Goal: Task Accomplishment & Management: Complete application form

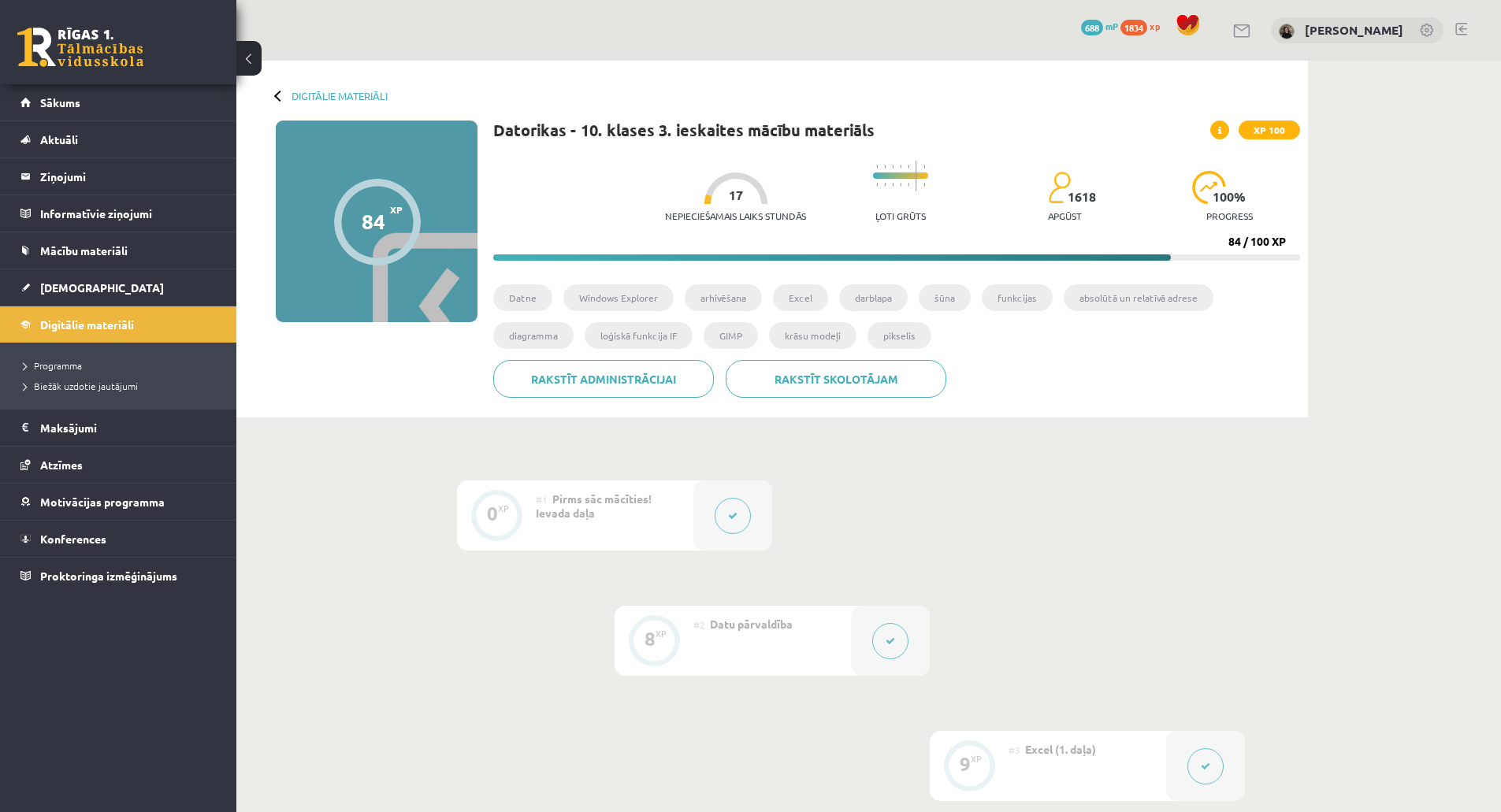
scroll to position [788, 0]
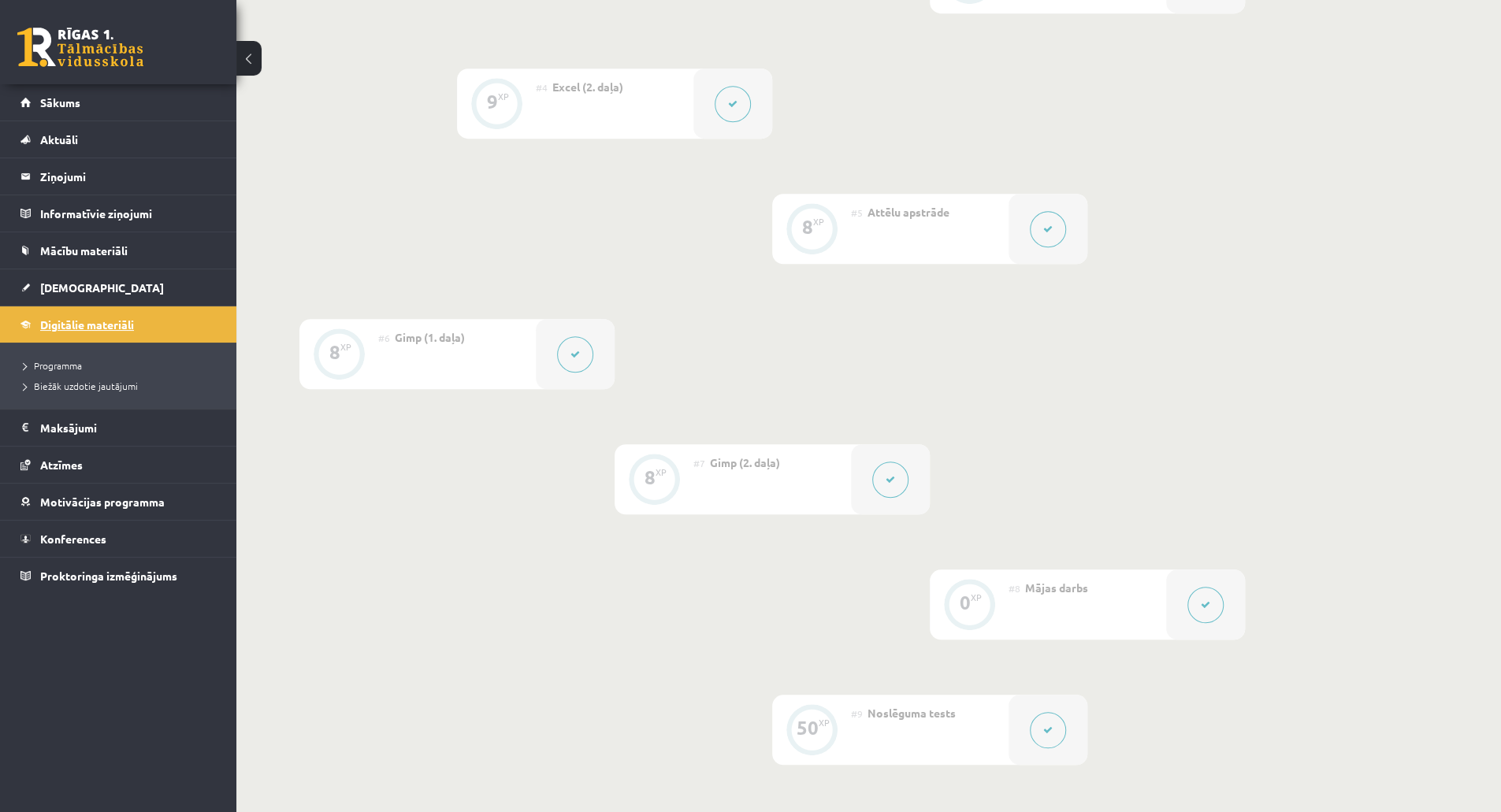
click at [65, 335] on link "Digitālie materiāli" at bounding box center [119, 324] width 196 height 36
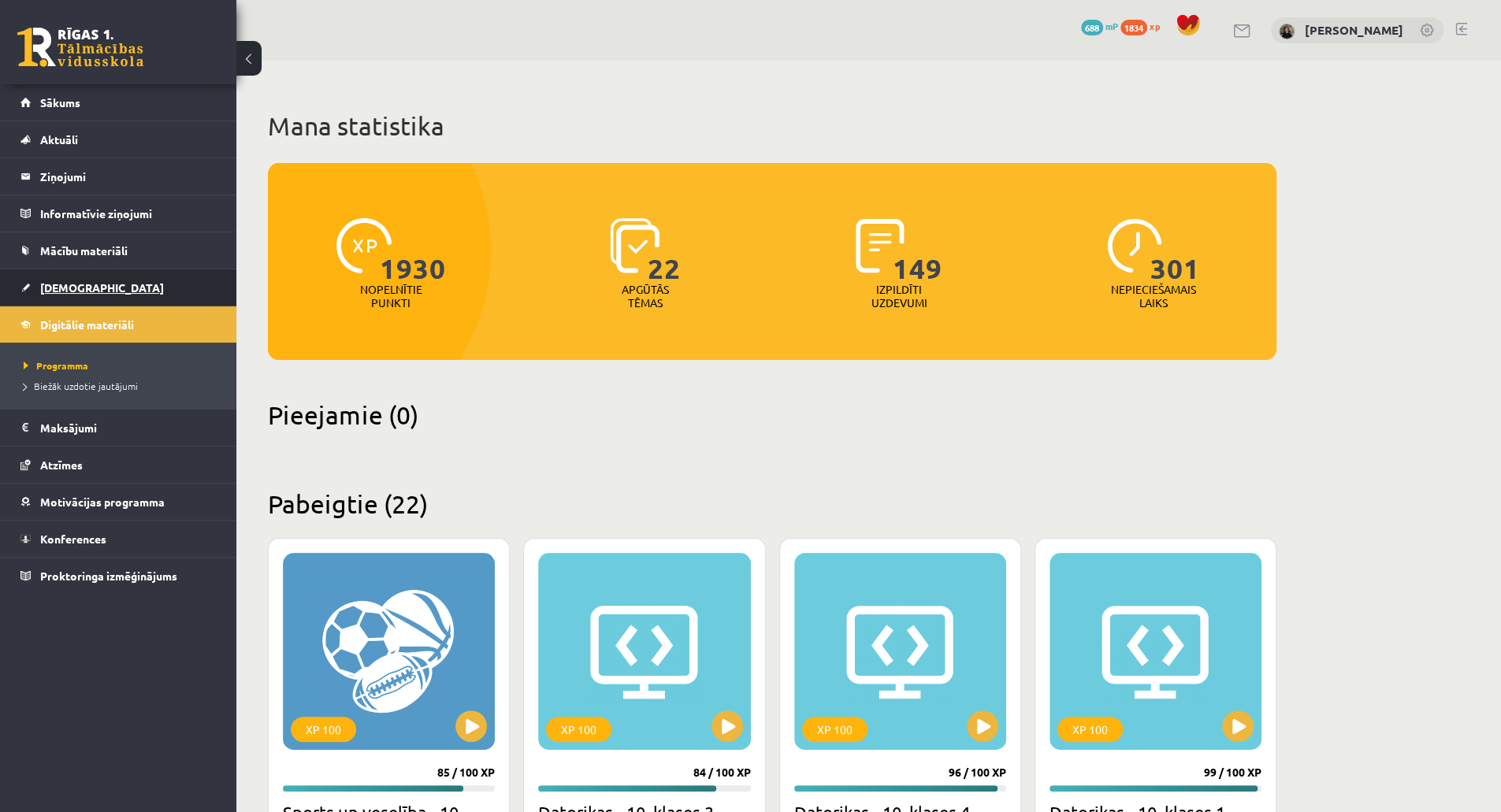
click at [97, 299] on link "[DEMOGRAPHIC_DATA]" at bounding box center [119, 287] width 196 height 36
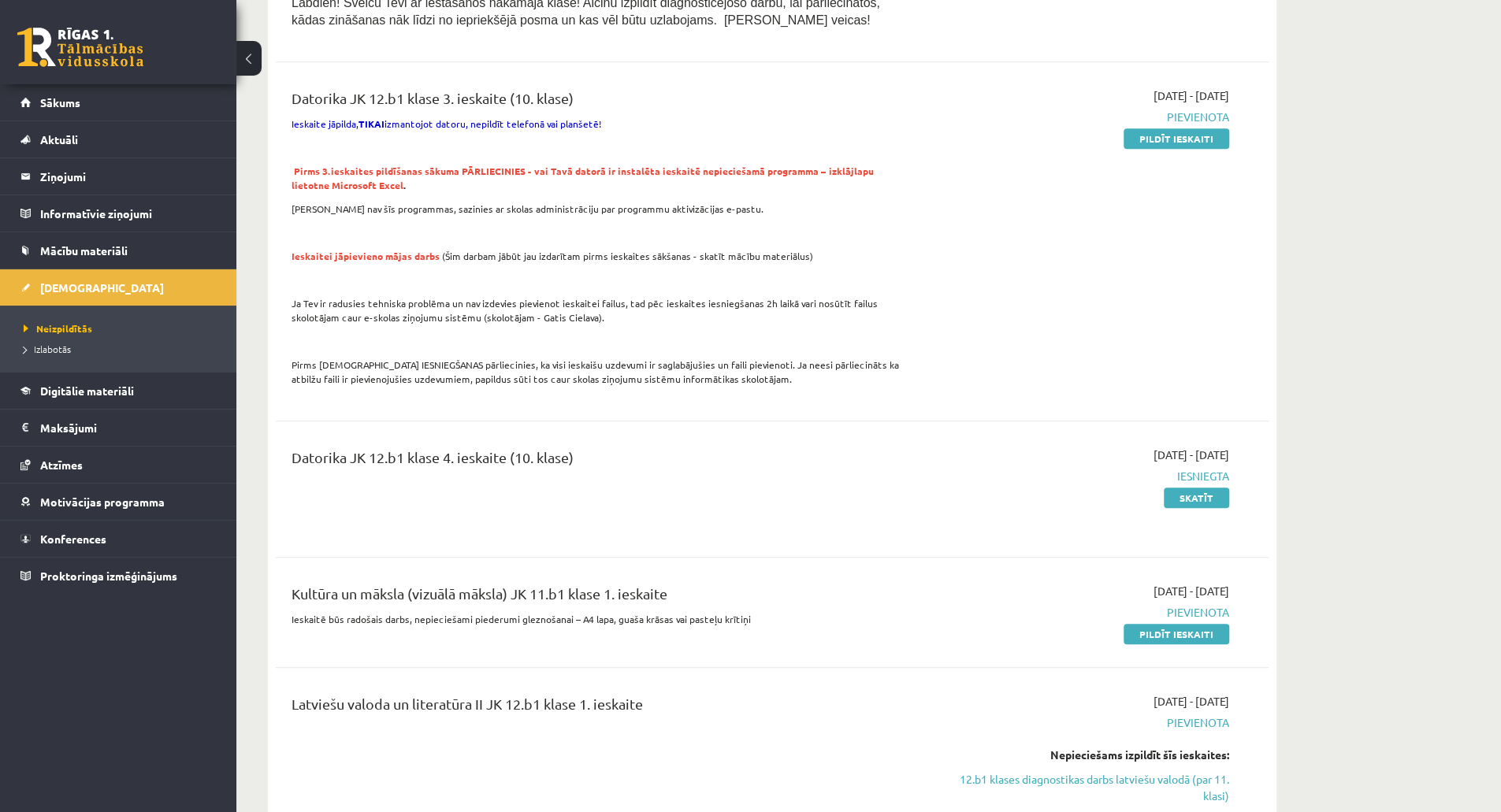
scroll to position [719, 0]
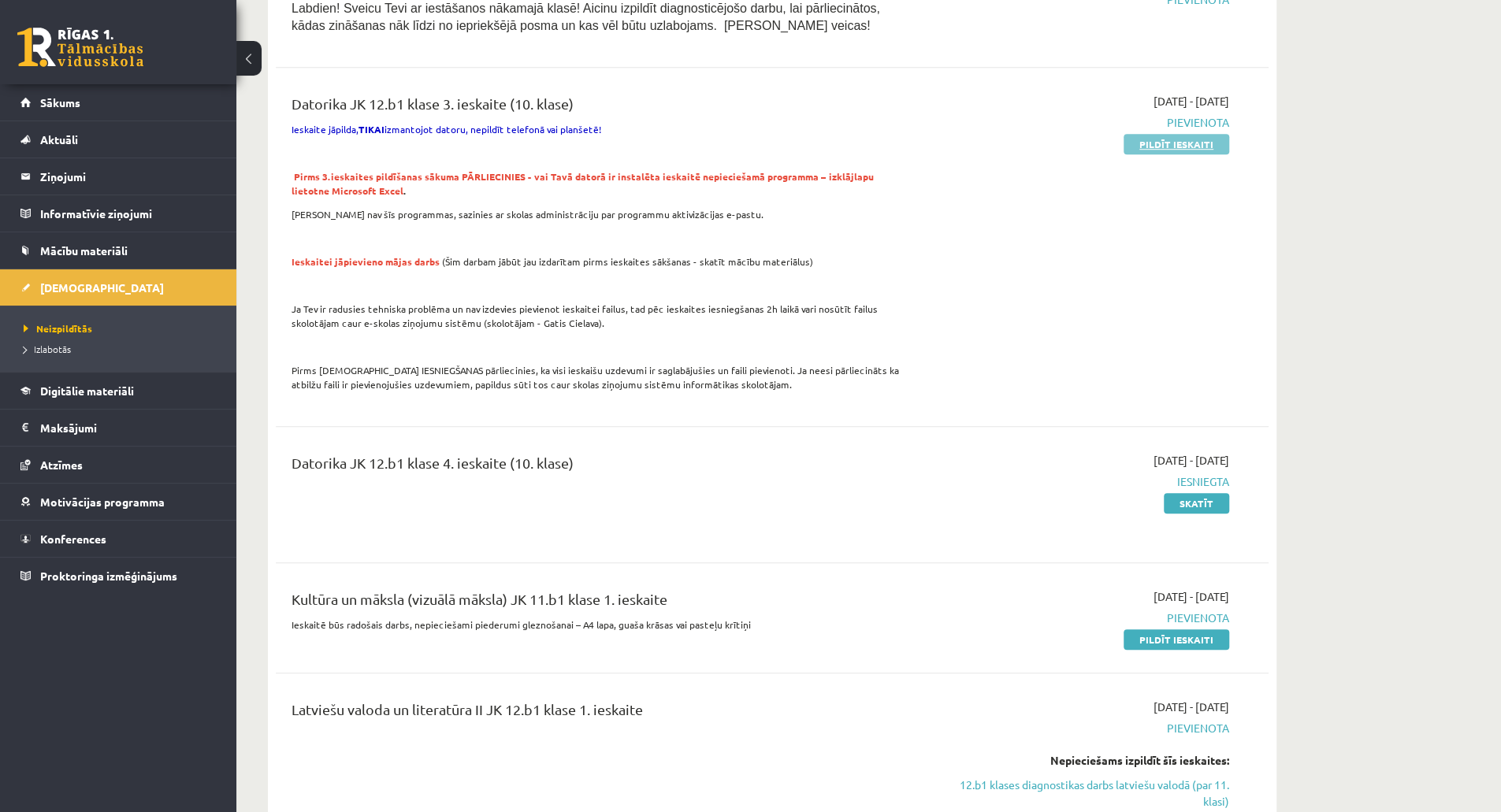
click at [1179, 152] on link "Pildīt ieskaiti" at bounding box center [1177, 144] width 106 height 21
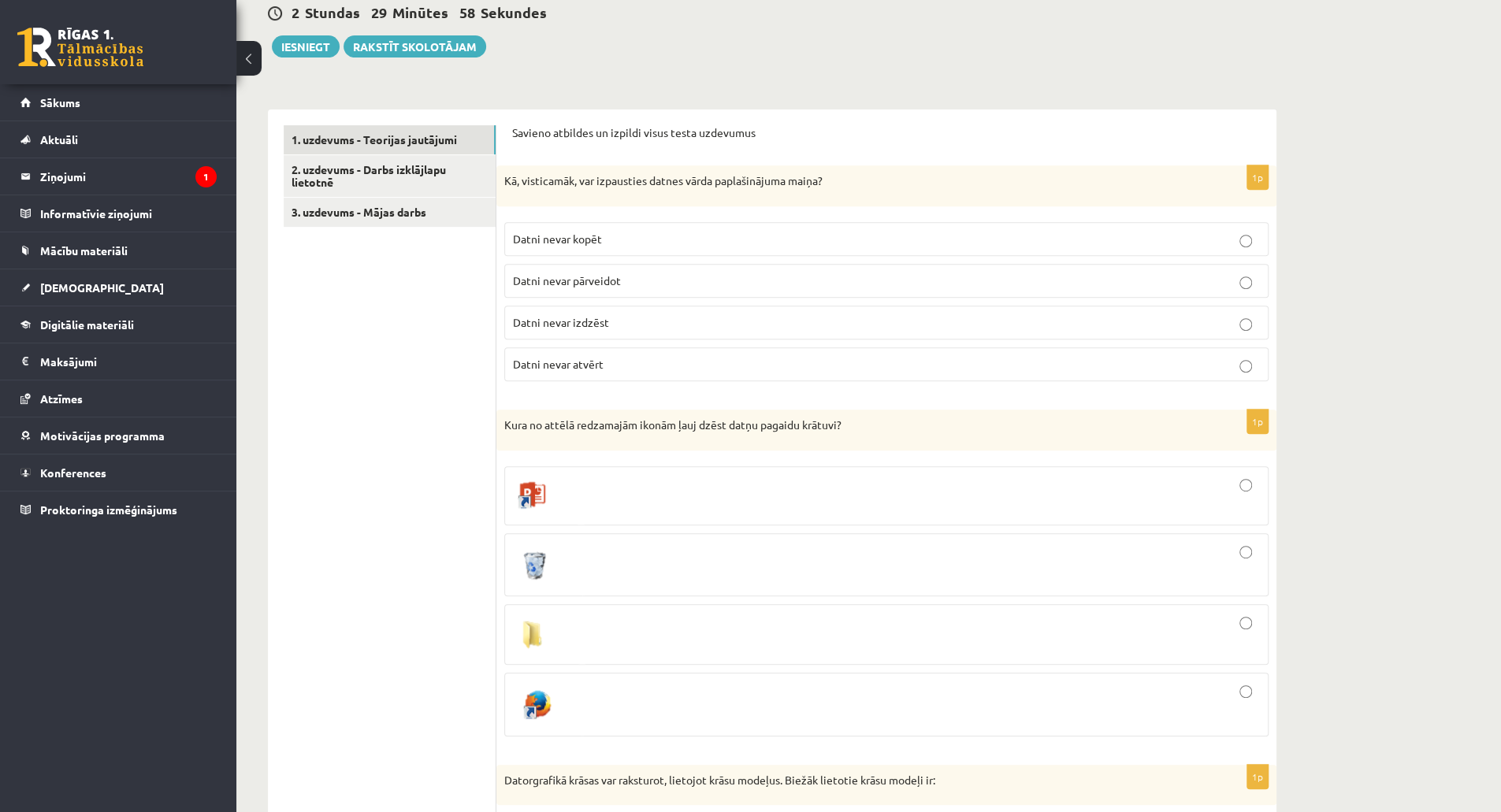
scroll to position [445, 0]
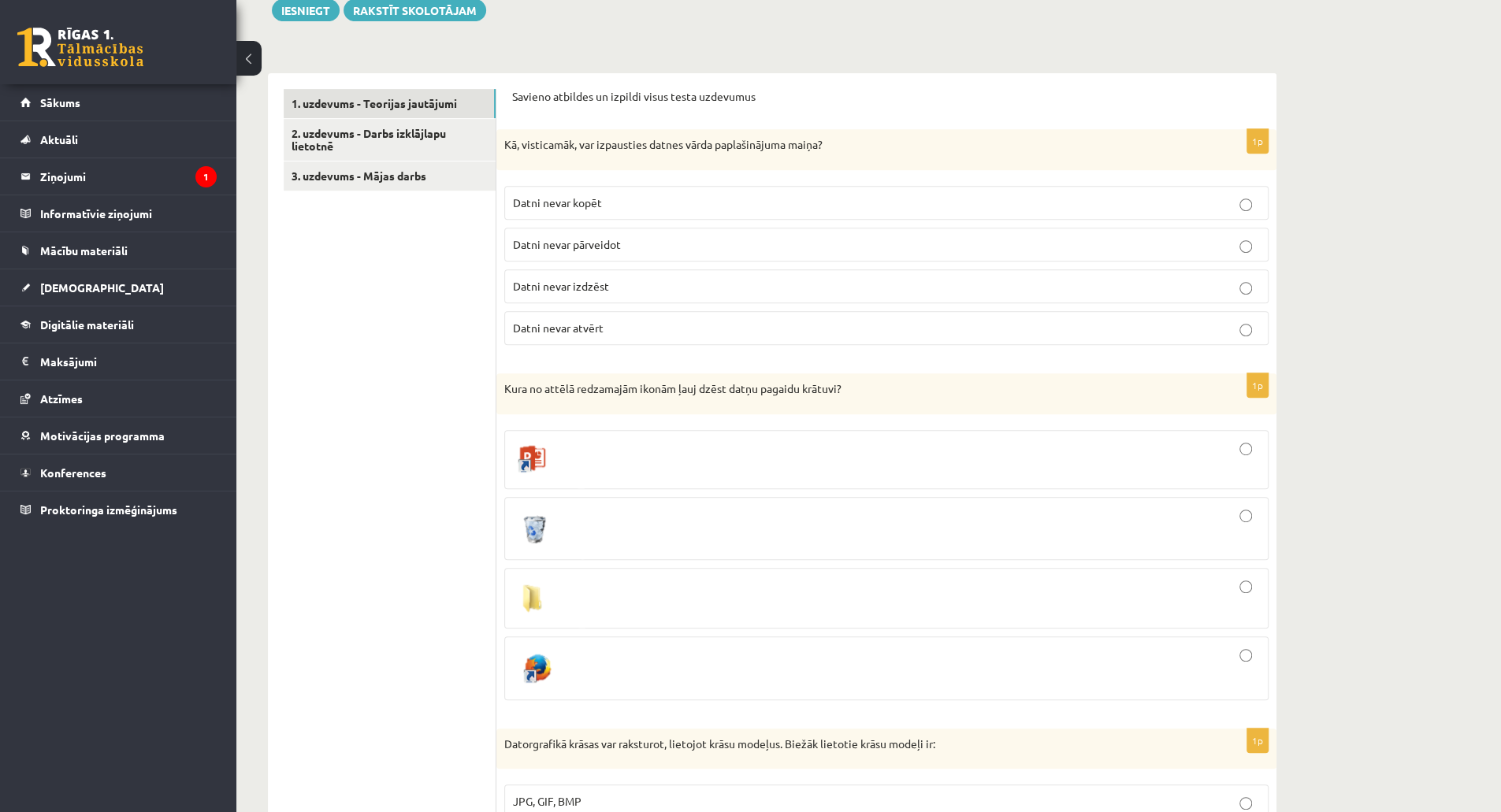
click at [1084, 516] on div at bounding box center [886, 528] width 747 height 46
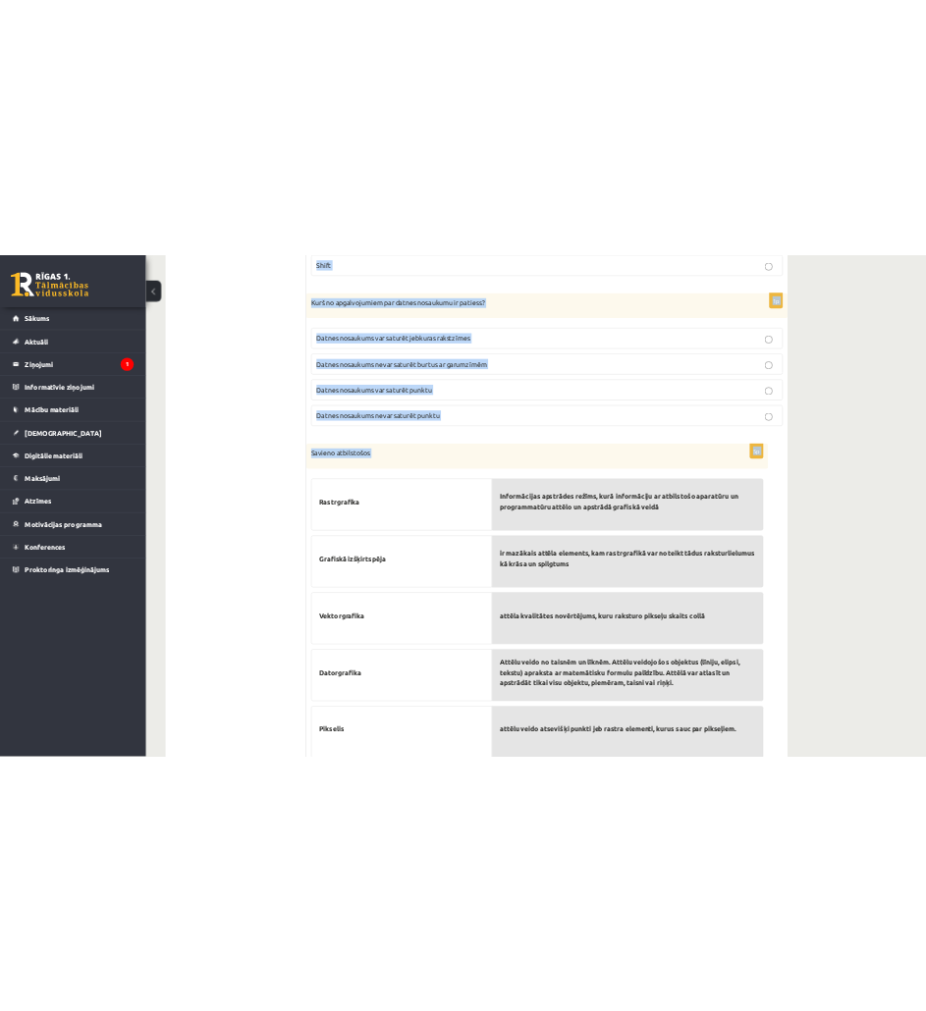
scroll to position [3800, 0]
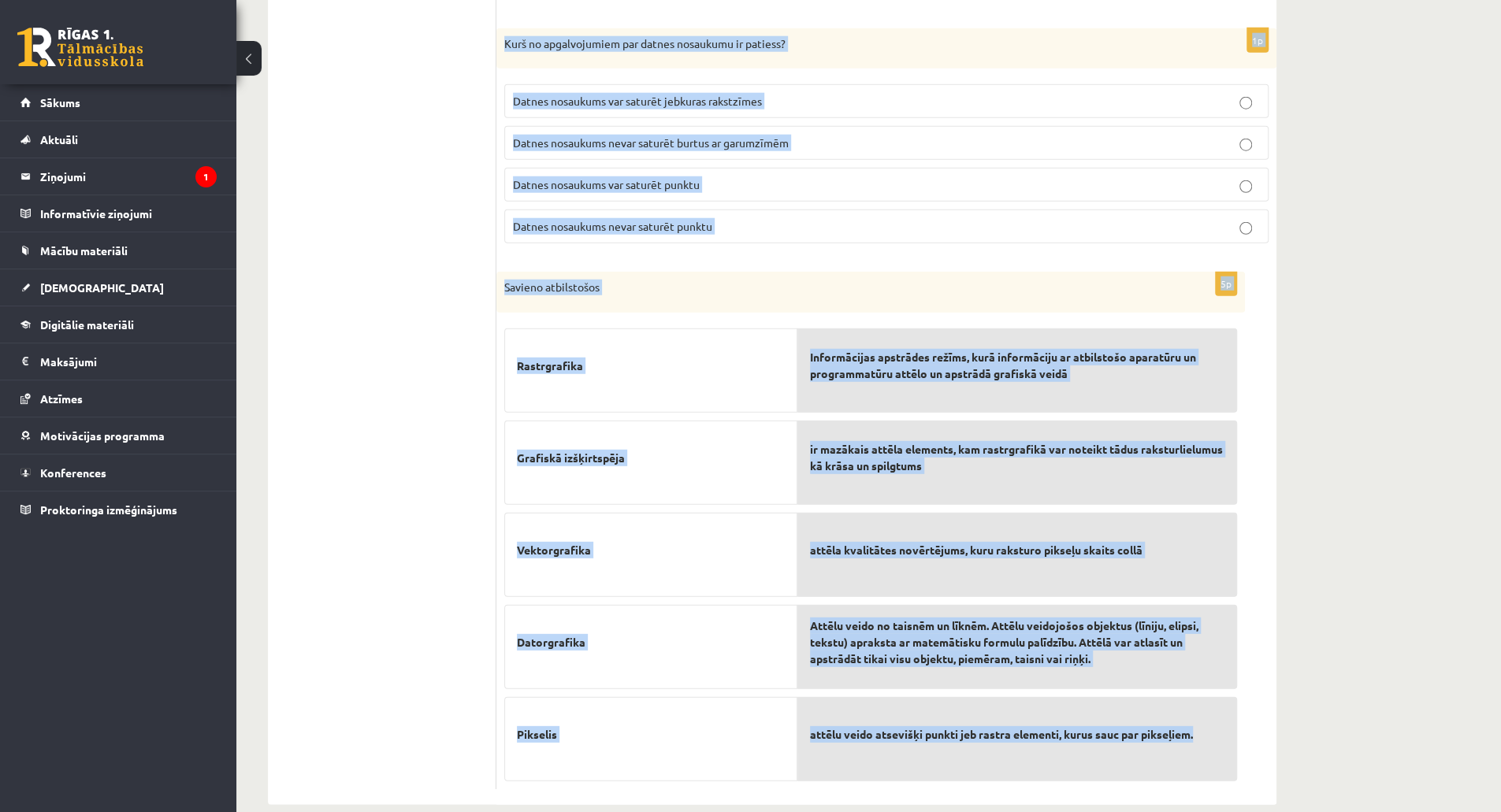
drag, startPoint x: 501, startPoint y: 122, endPoint x: 1229, endPoint y: 696, distance: 927.1
copy form "Kā, visticamāk, var izpausties datnes vārda paplašinājuma maiņa? Datni nevar ko…"
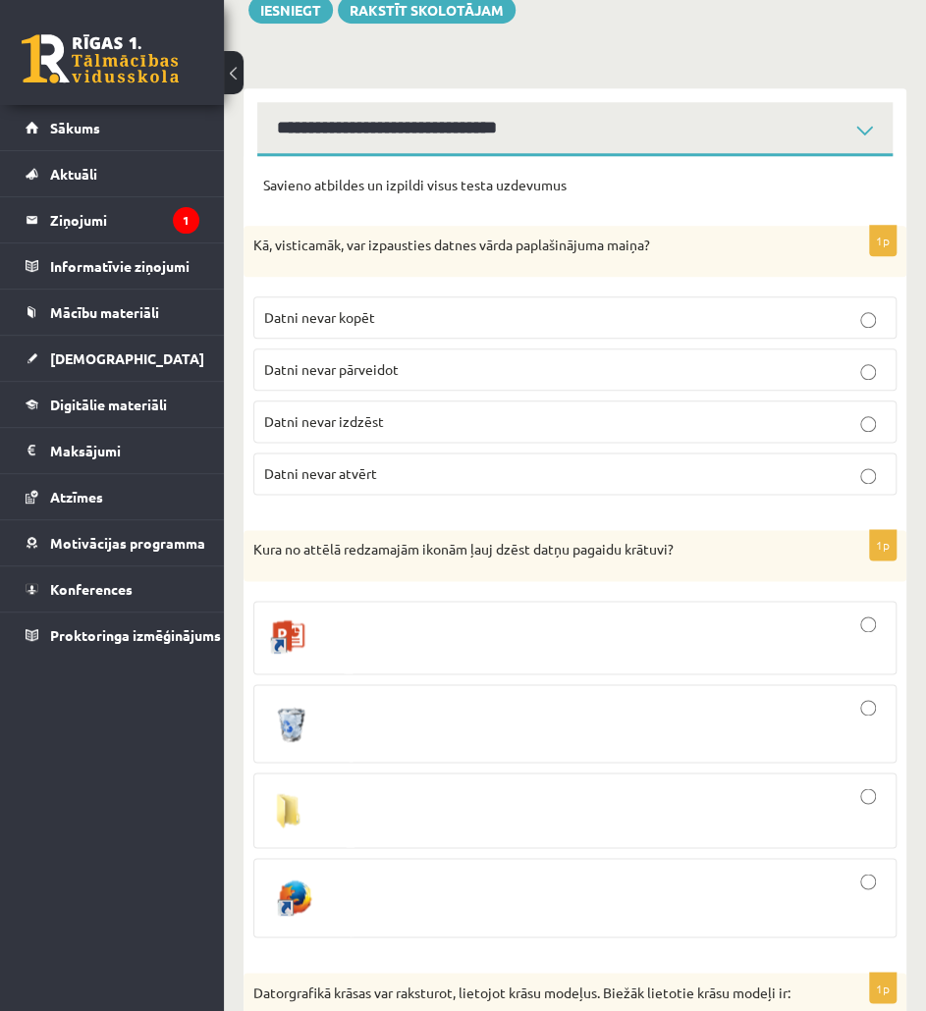
scroll to position [626, 0]
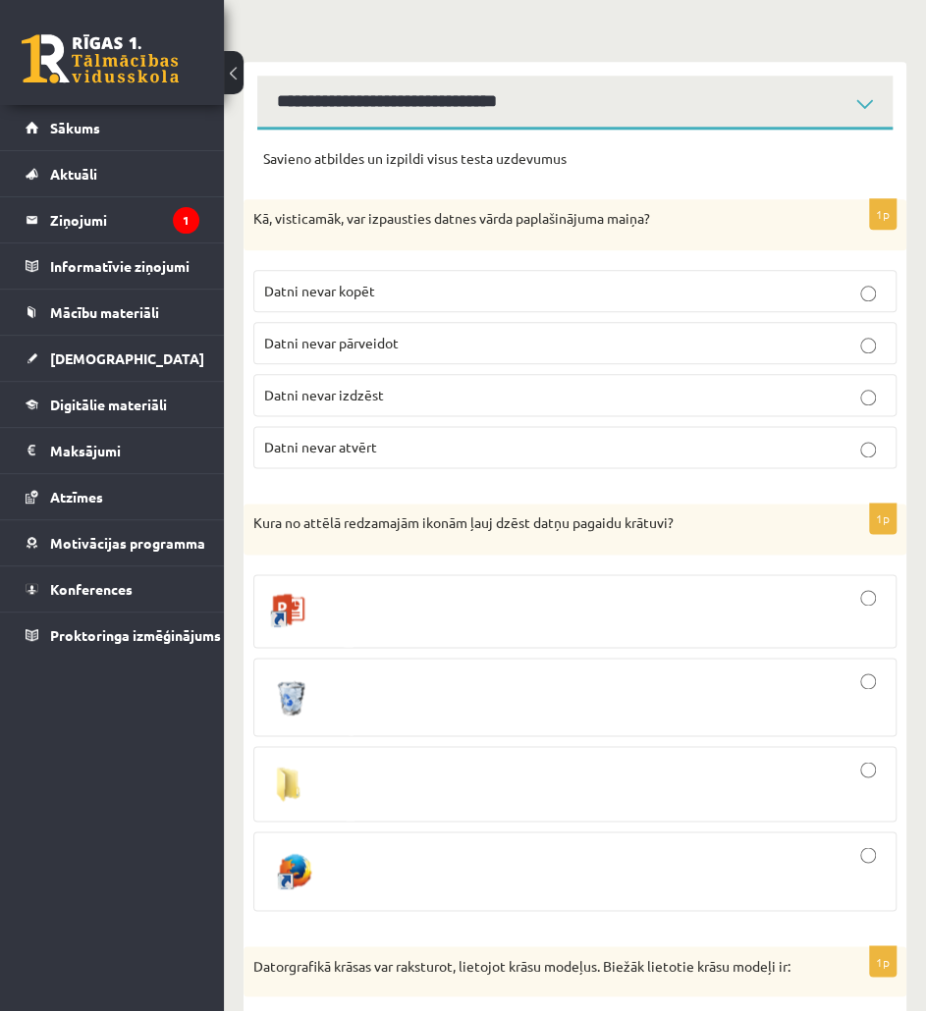
click at [527, 447] on p "Datni nevar atvērt" at bounding box center [575, 447] width 622 height 21
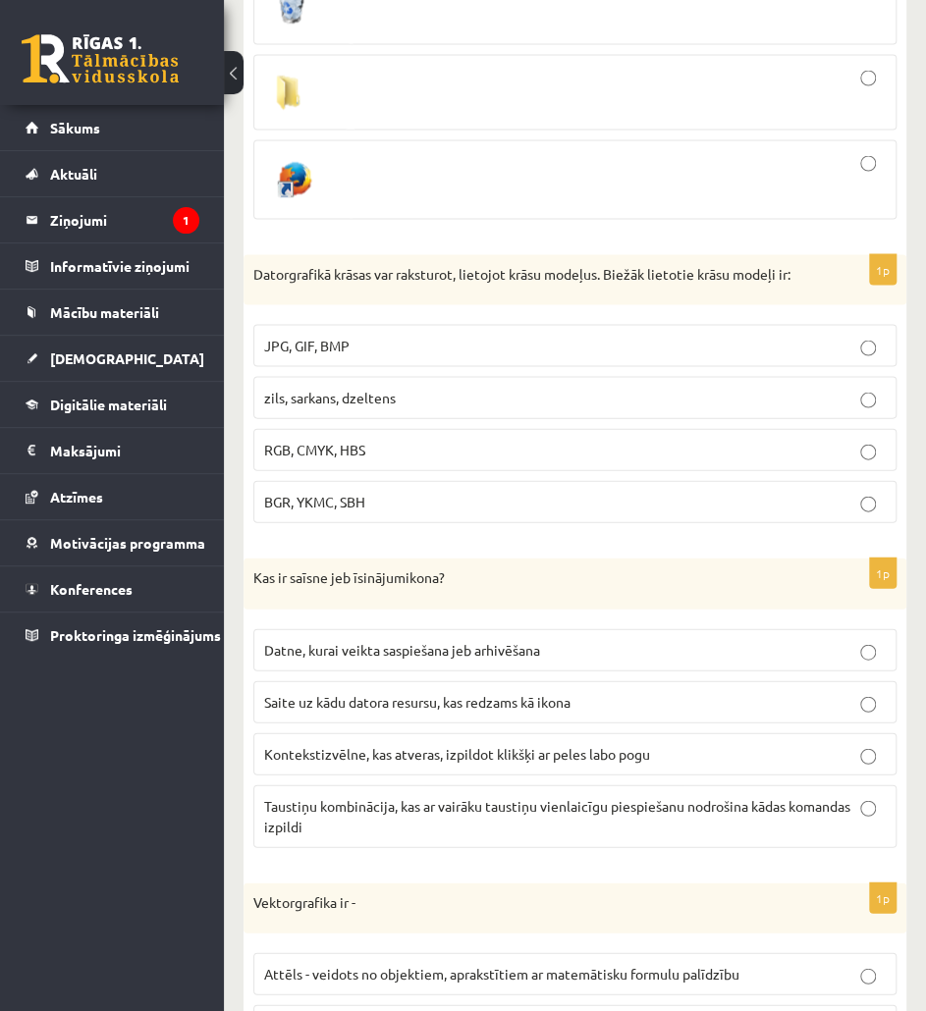
scroll to position [1335, 0]
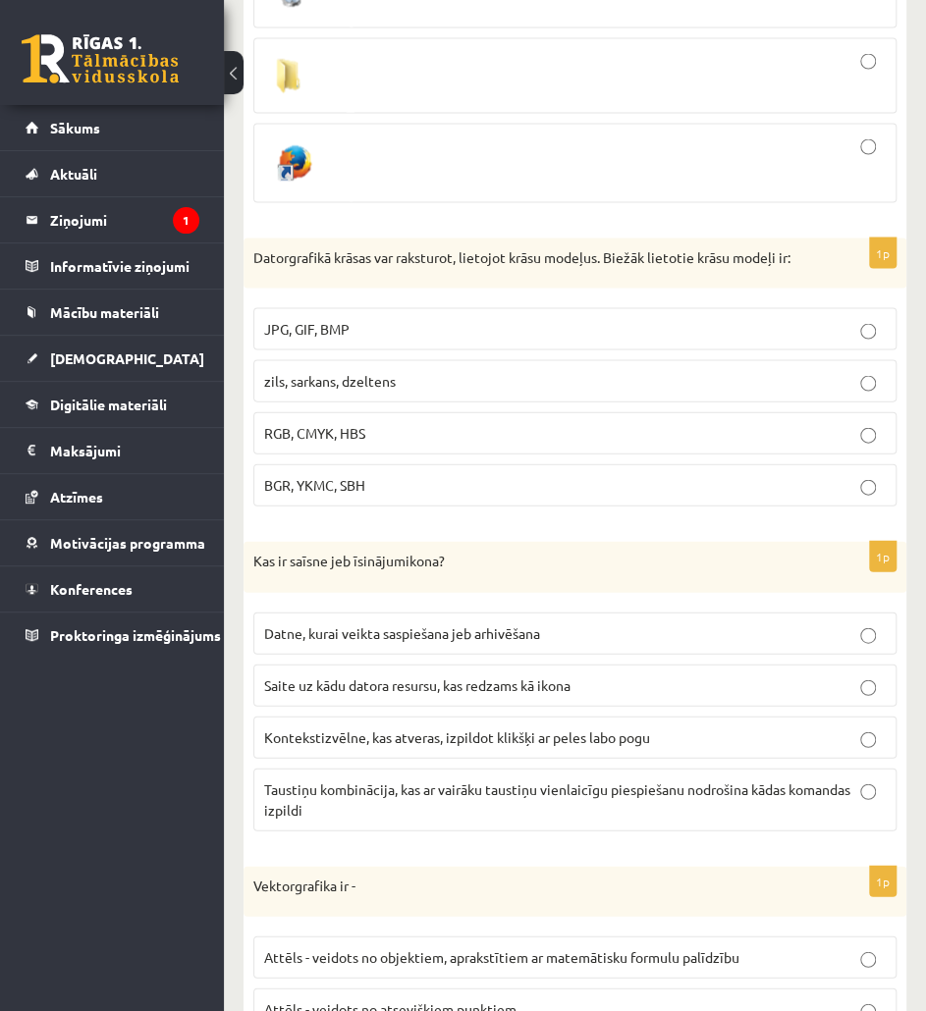
click at [424, 437] on p "RGB, CMYK, HBS" at bounding box center [575, 432] width 622 height 21
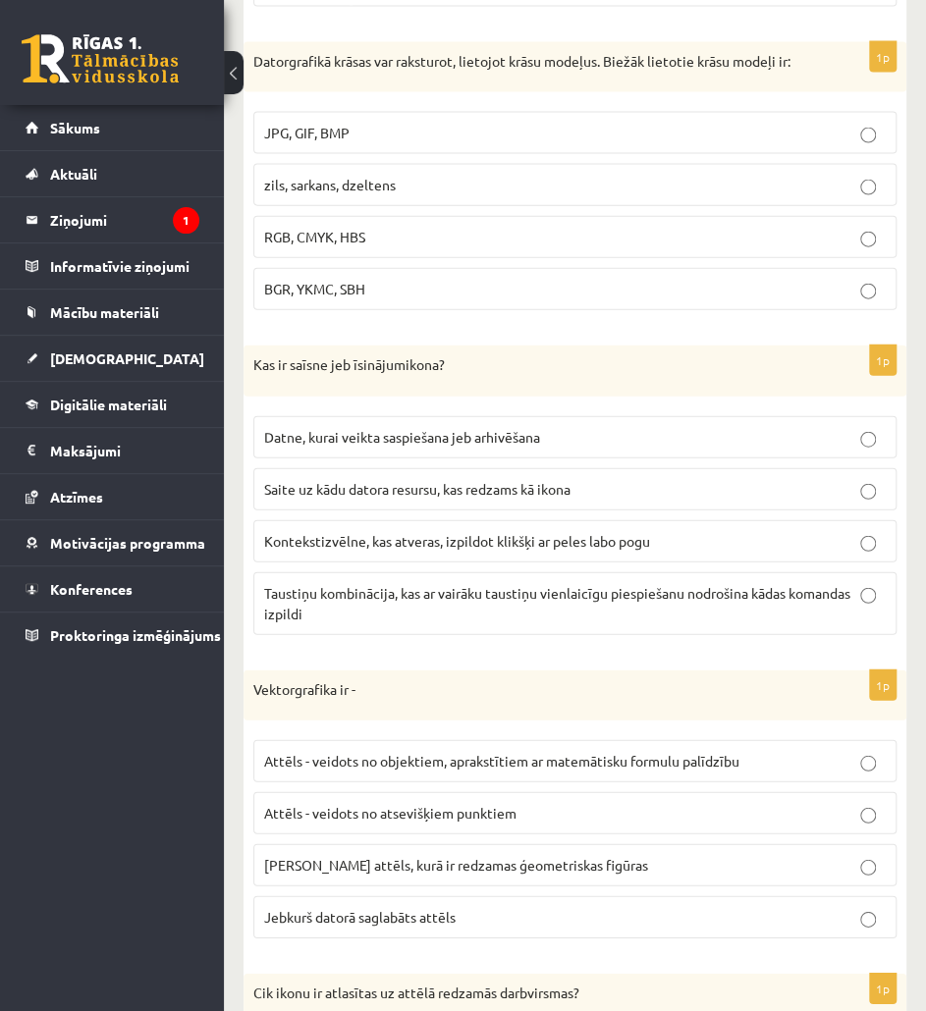
scroll to position [1541, 0]
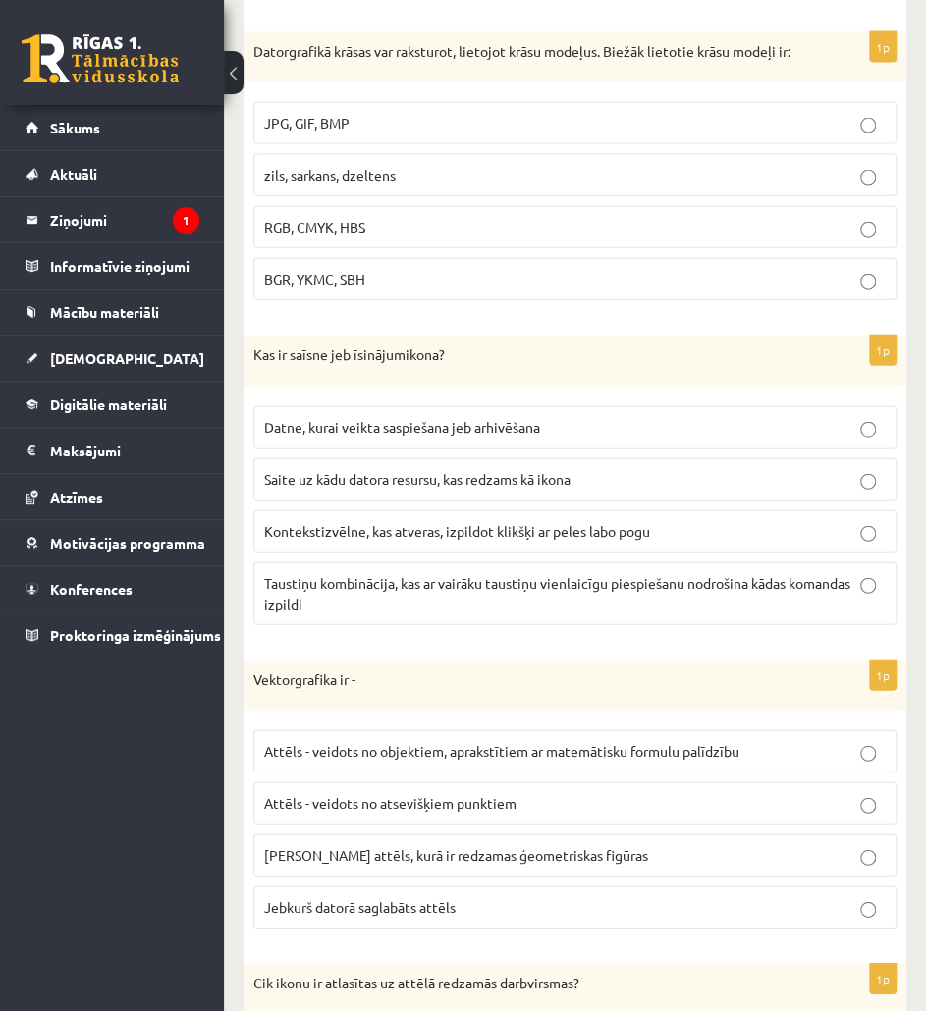
click at [628, 490] on p "Saite uz kādu datora resursu, kas redzams kā ikona" at bounding box center [575, 479] width 622 height 21
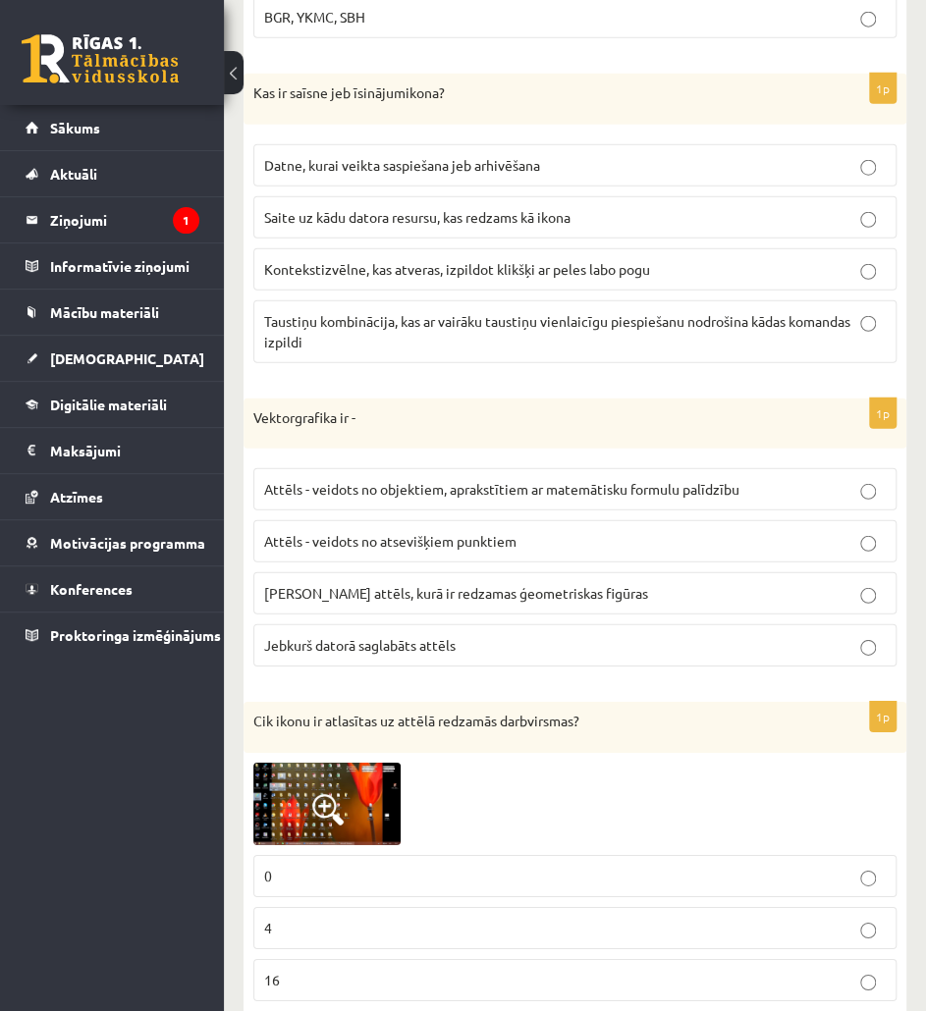
scroll to position [1806, 0]
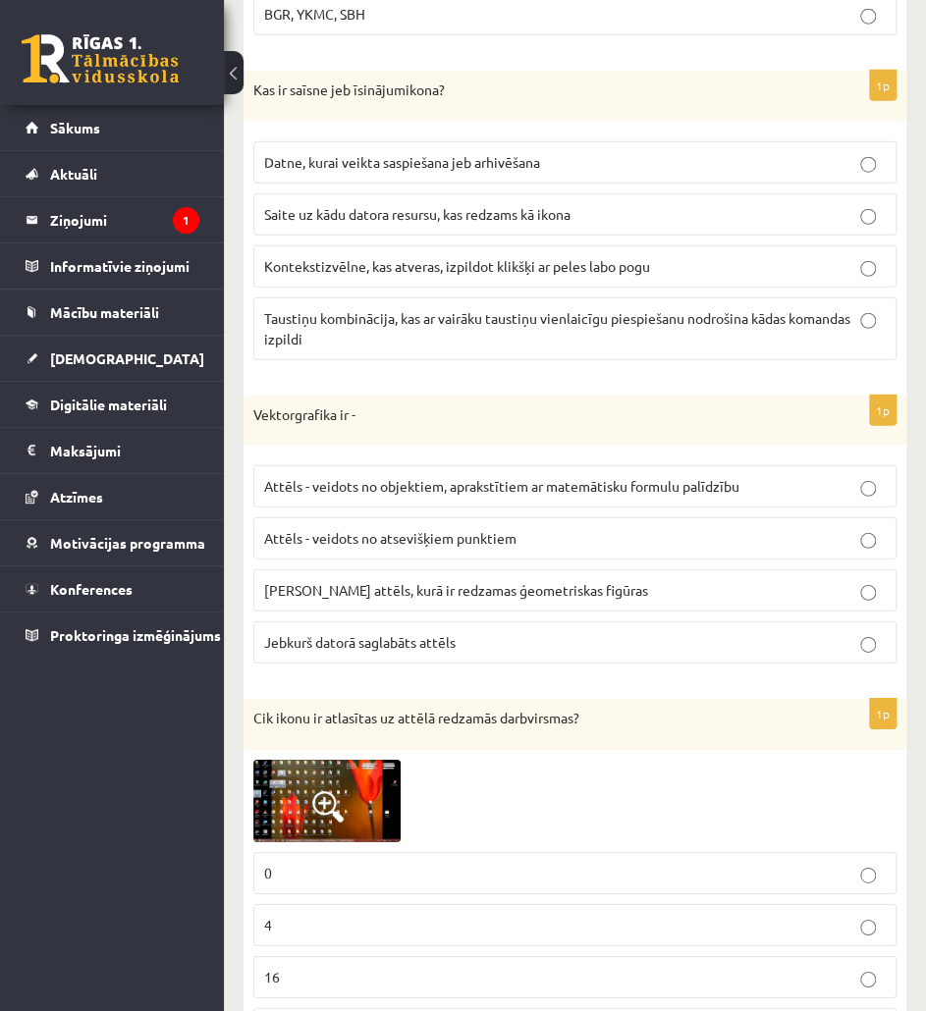
click at [683, 495] on span "Attēls - veidots no objektiem, aprakstītiem ar matemātisku formulu palīdzību" at bounding box center [501, 486] width 475 height 18
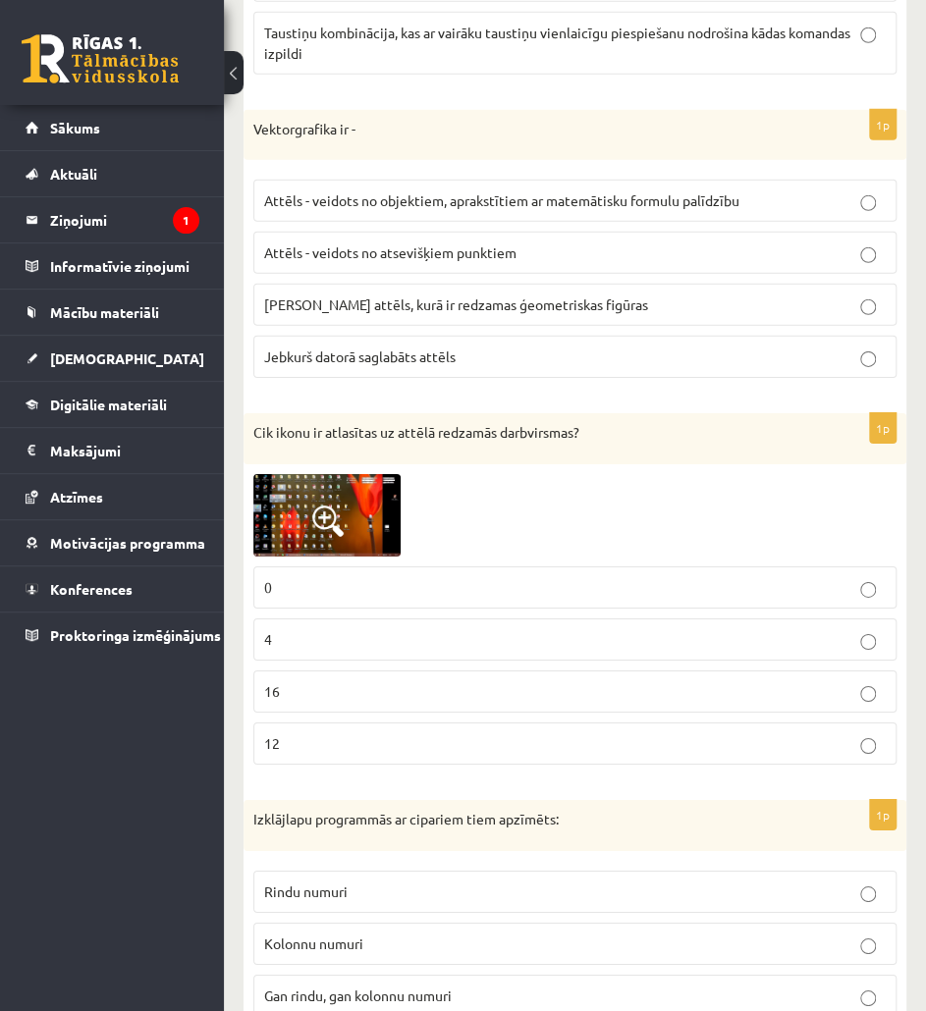
scroll to position [2104, 0]
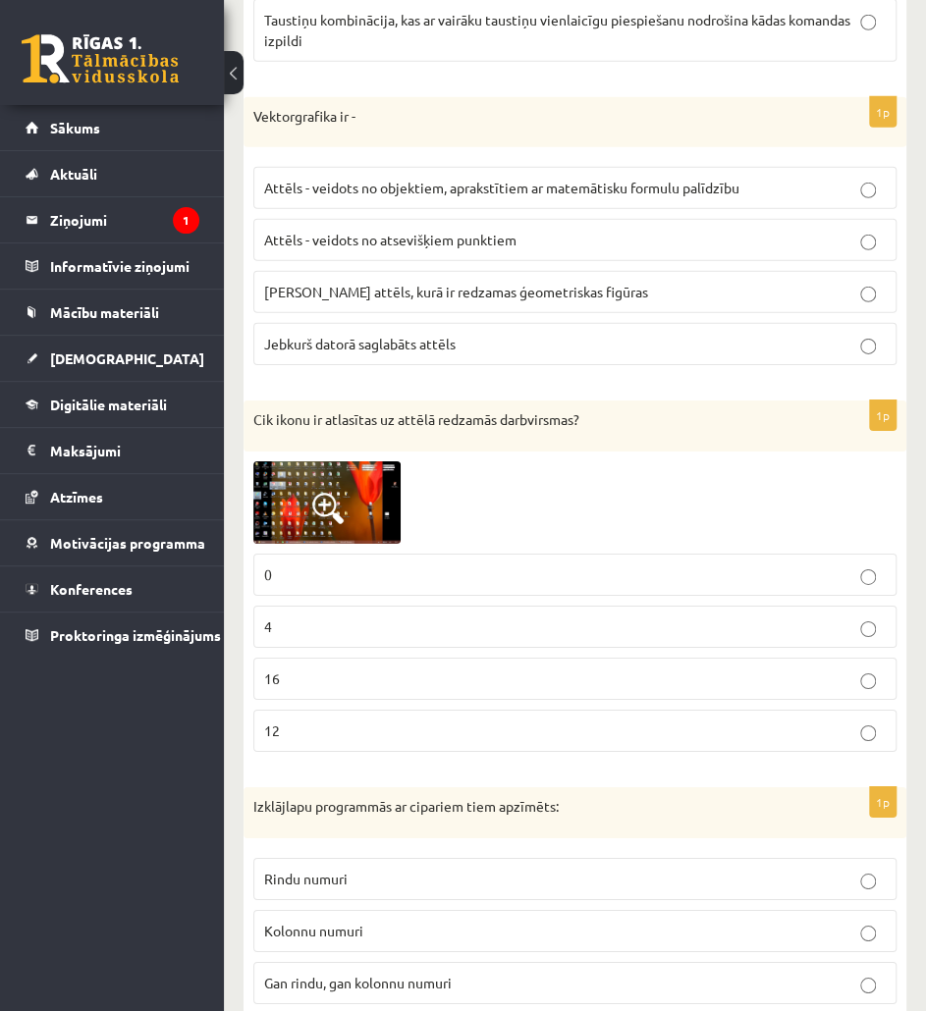
click at [361, 642] on label "4" at bounding box center [574, 627] width 643 height 42
click at [343, 513] on span at bounding box center [327, 508] width 31 height 31
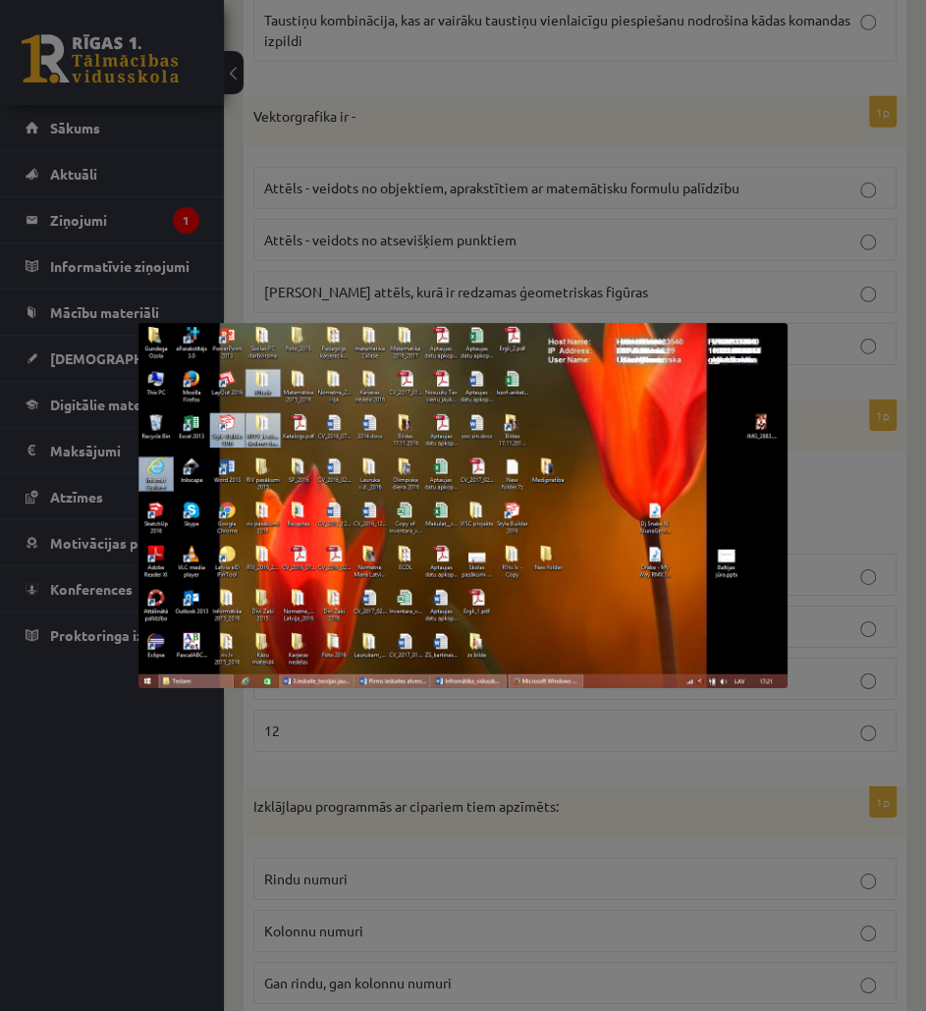
click at [895, 517] on div at bounding box center [463, 505] width 926 height 1011
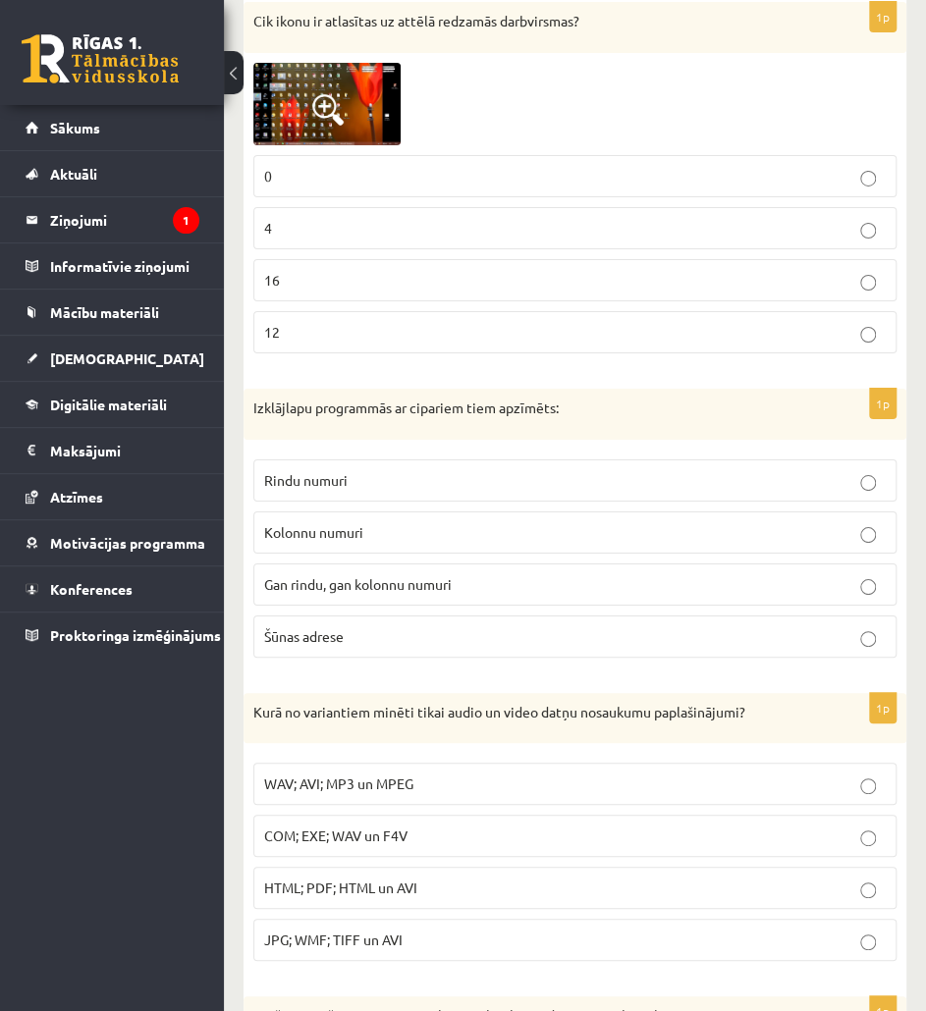
scroll to position [2506, 0]
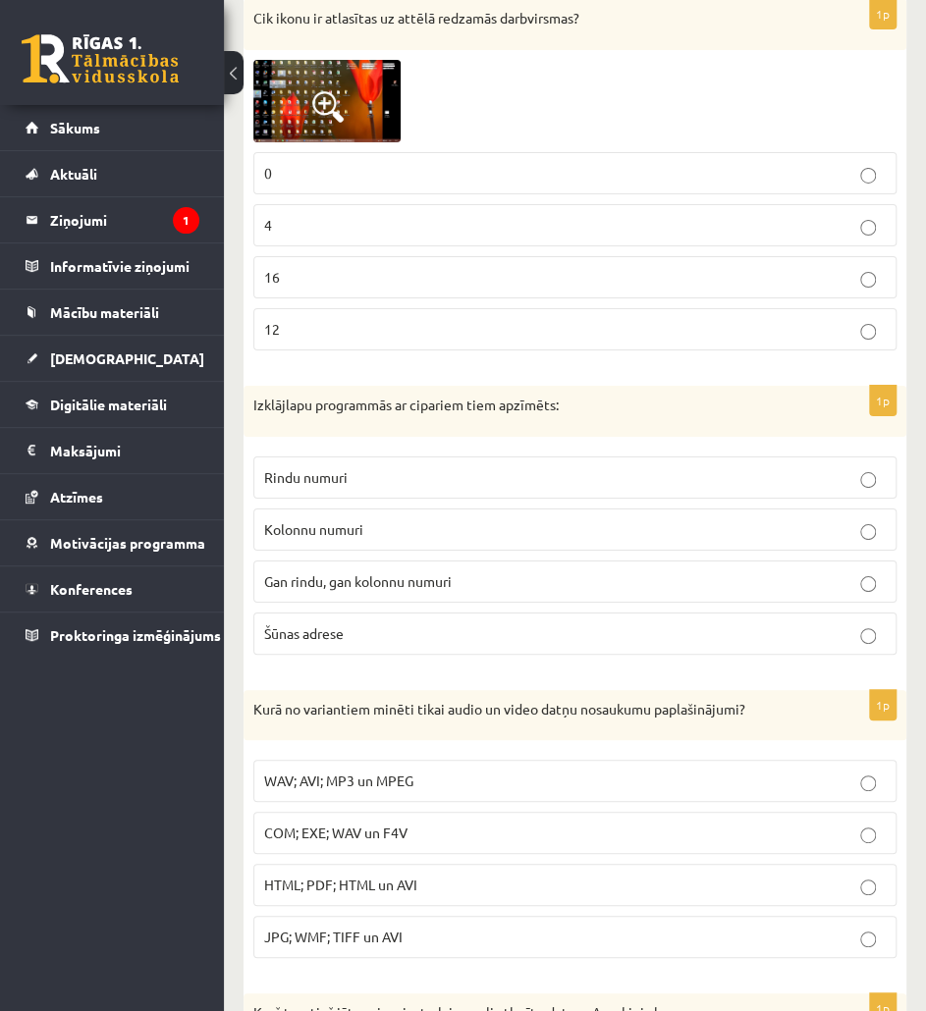
click at [472, 480] on p "Rindu numuri" at bounding box center [575, 477] width 622 height 21
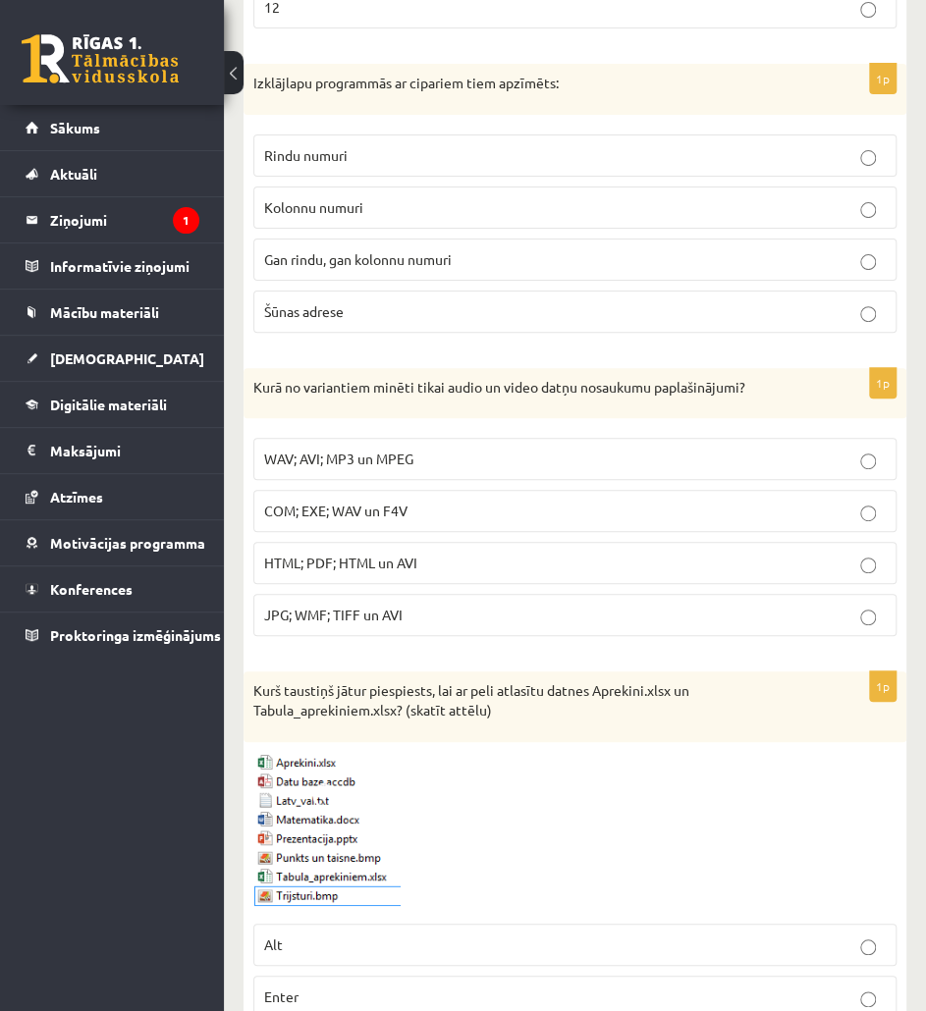
scroll to position [2838, 0]
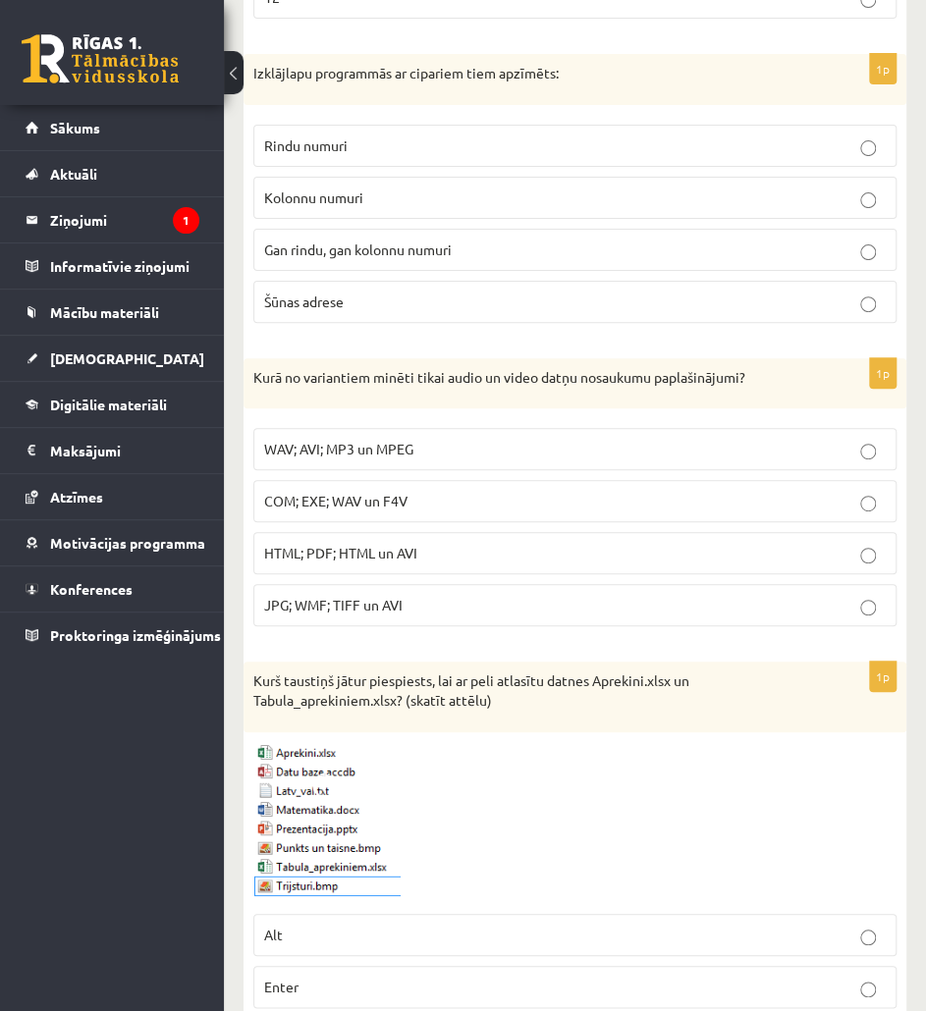
click at [399, 444] on span "WAV; AVI; MP3 un MPEG" at bounding box center [338, 449] width 149 height 18
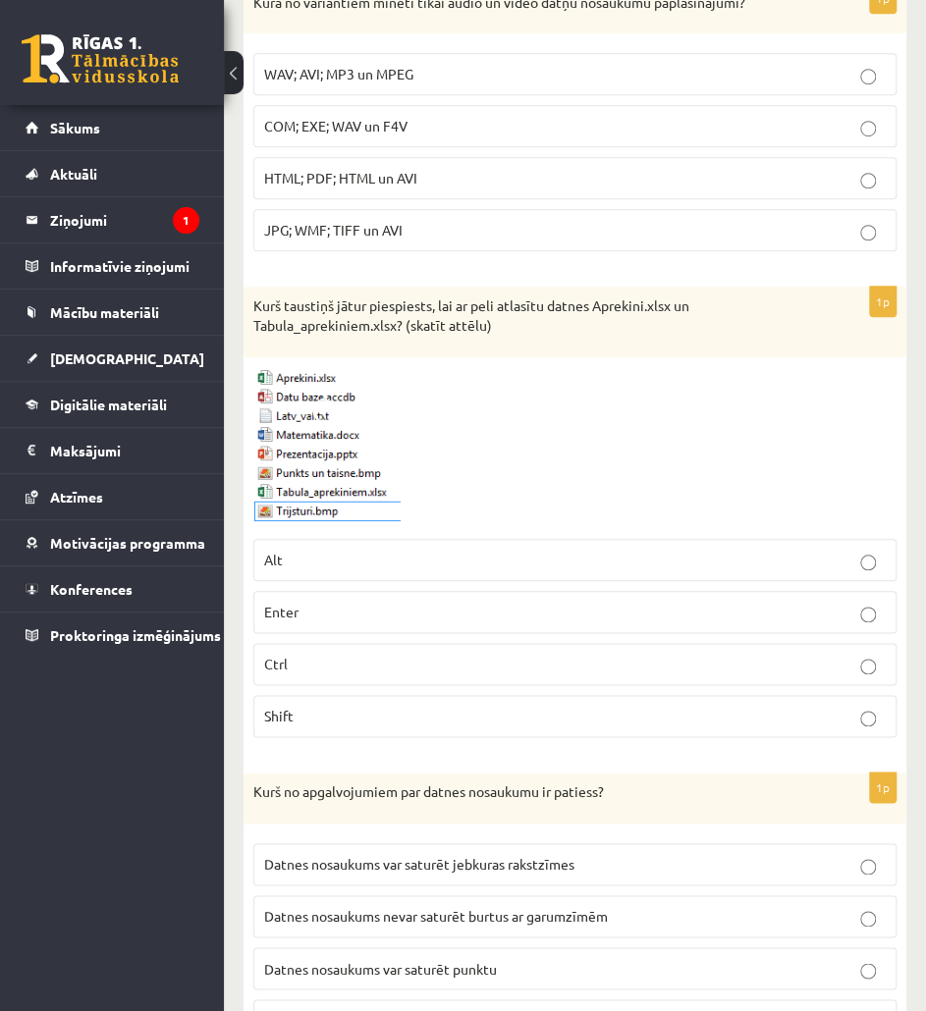
scroll to position [3222, 0]
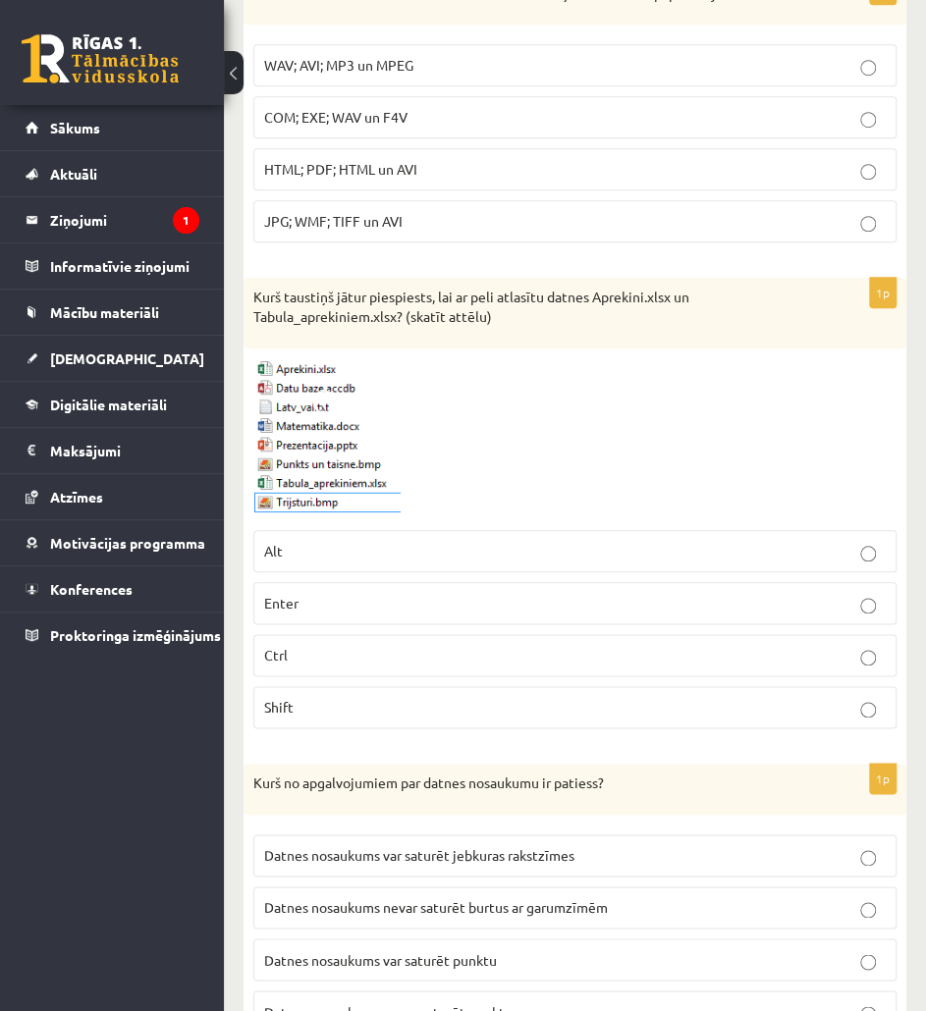
click at [808, 651] on p "Ctrl" at bounding box center [575, 655] width 622 height 21
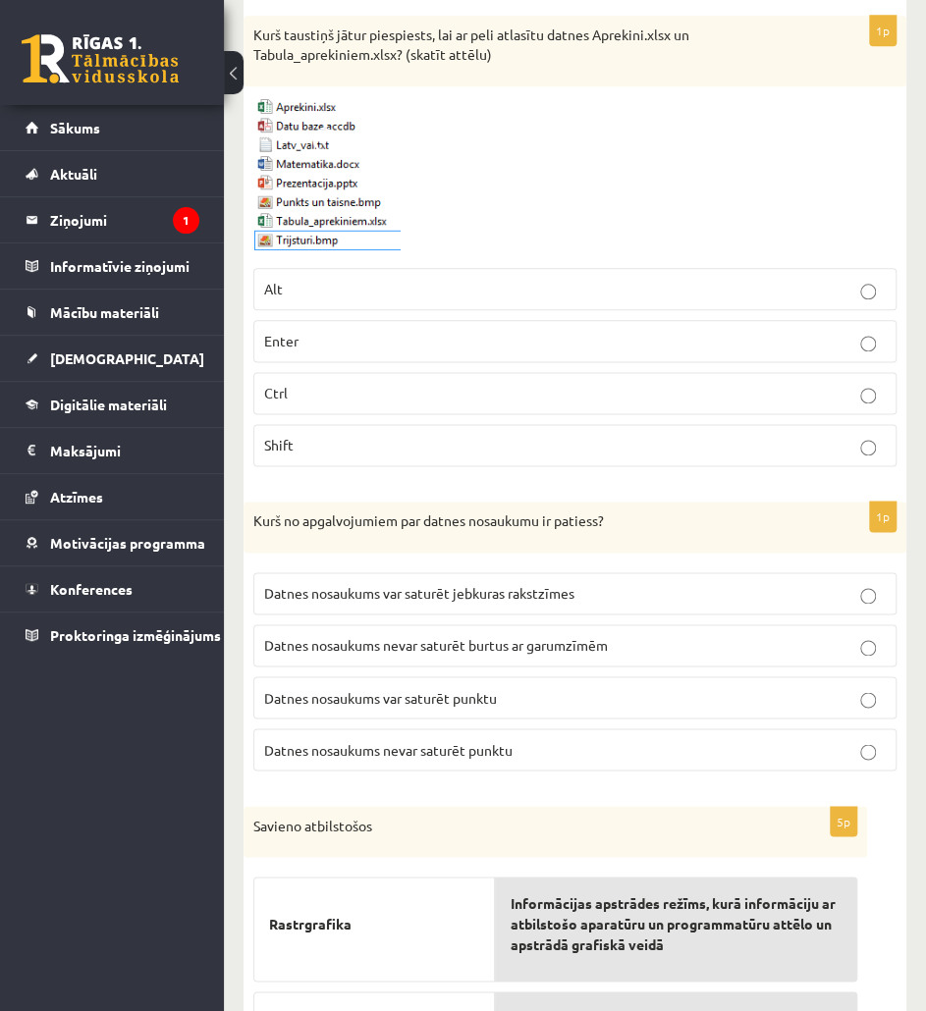
scroll to position [3507, 0]
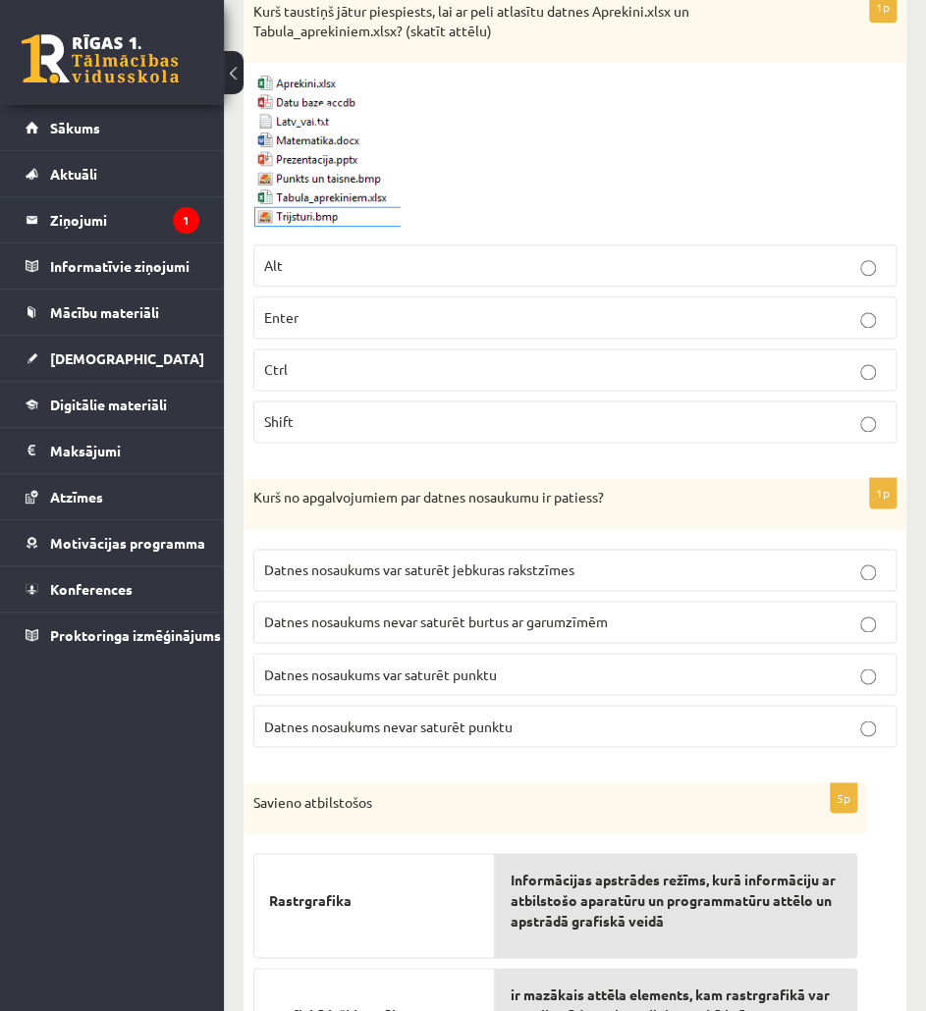
click at [693, 664] on p "Datnes nosaukums var saturēt punktu" at bounding box center [575, 674] width 622 height 21
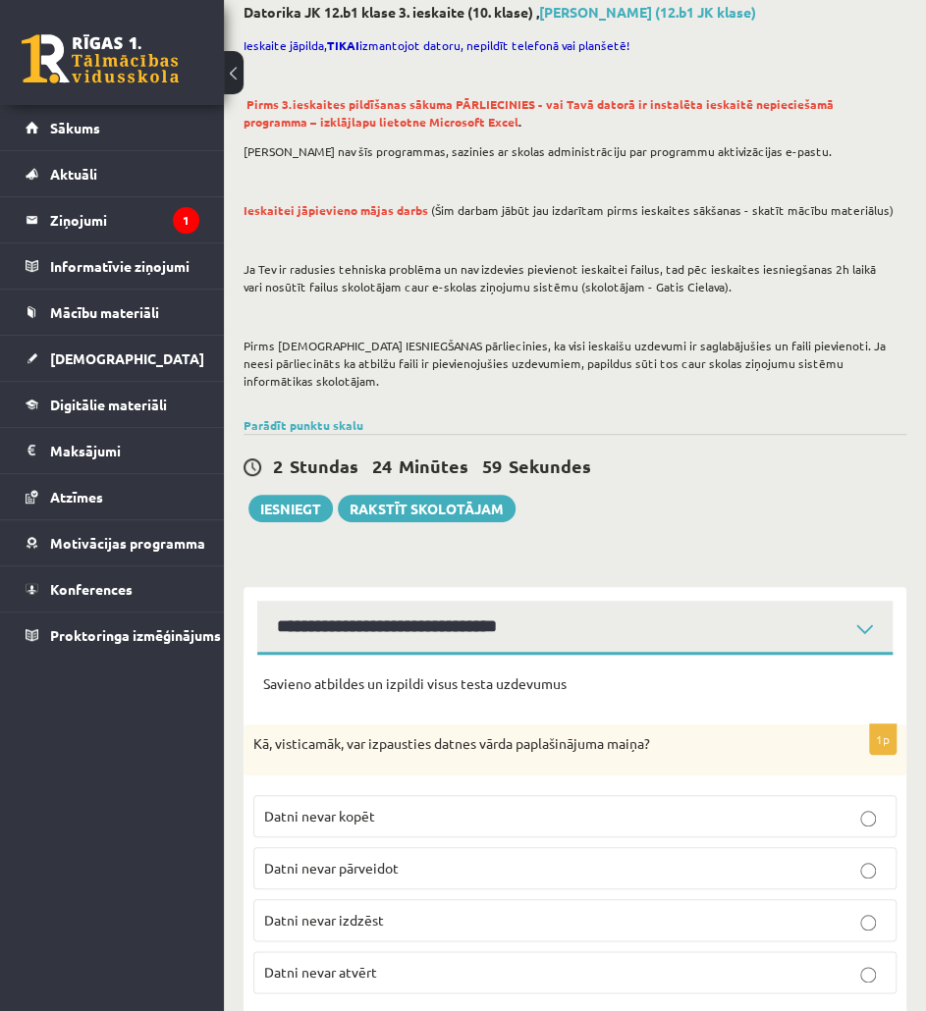
scroll to position [0, 0]
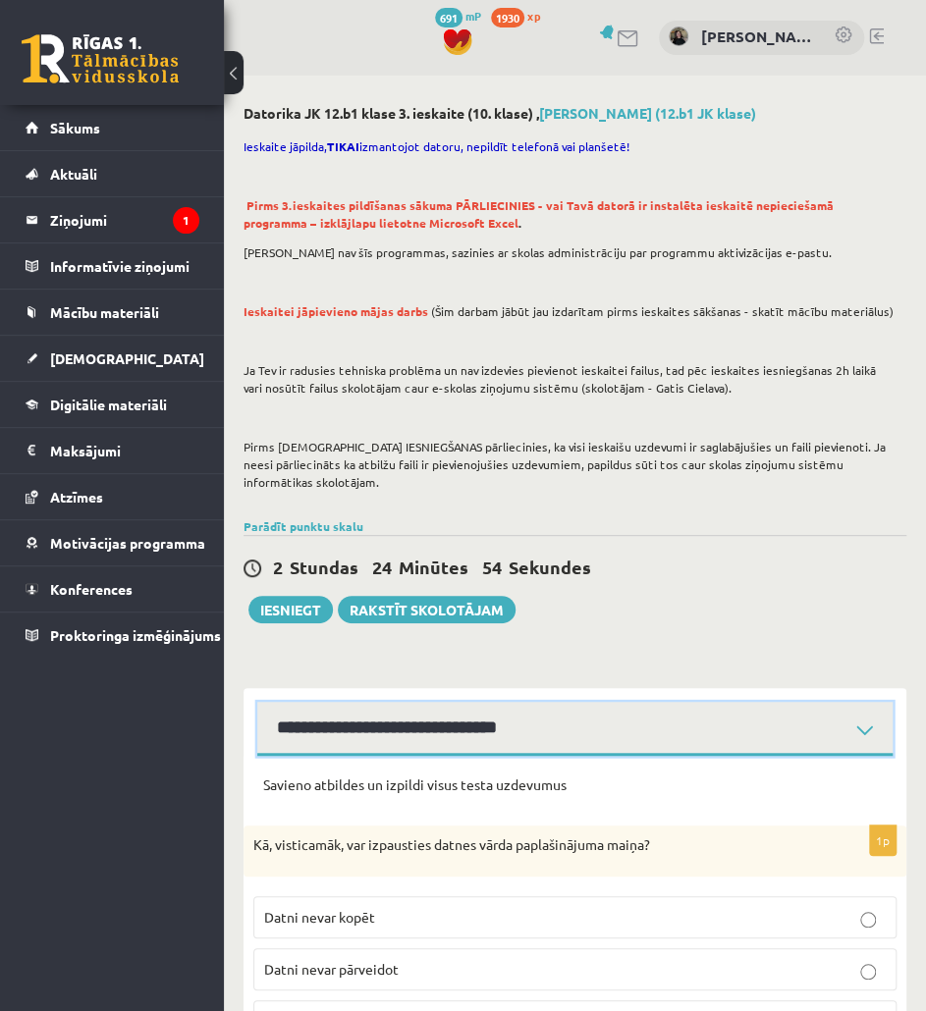
click at [678, 722] on select "**********" at bounding box center [574, 729] width 635 height 54
click at [638, 725] on select "**********" at bounding box center [574, 729] width 635 height 54
click at [228, 70] on button at bounding box center [234, 72] width 20 height 43
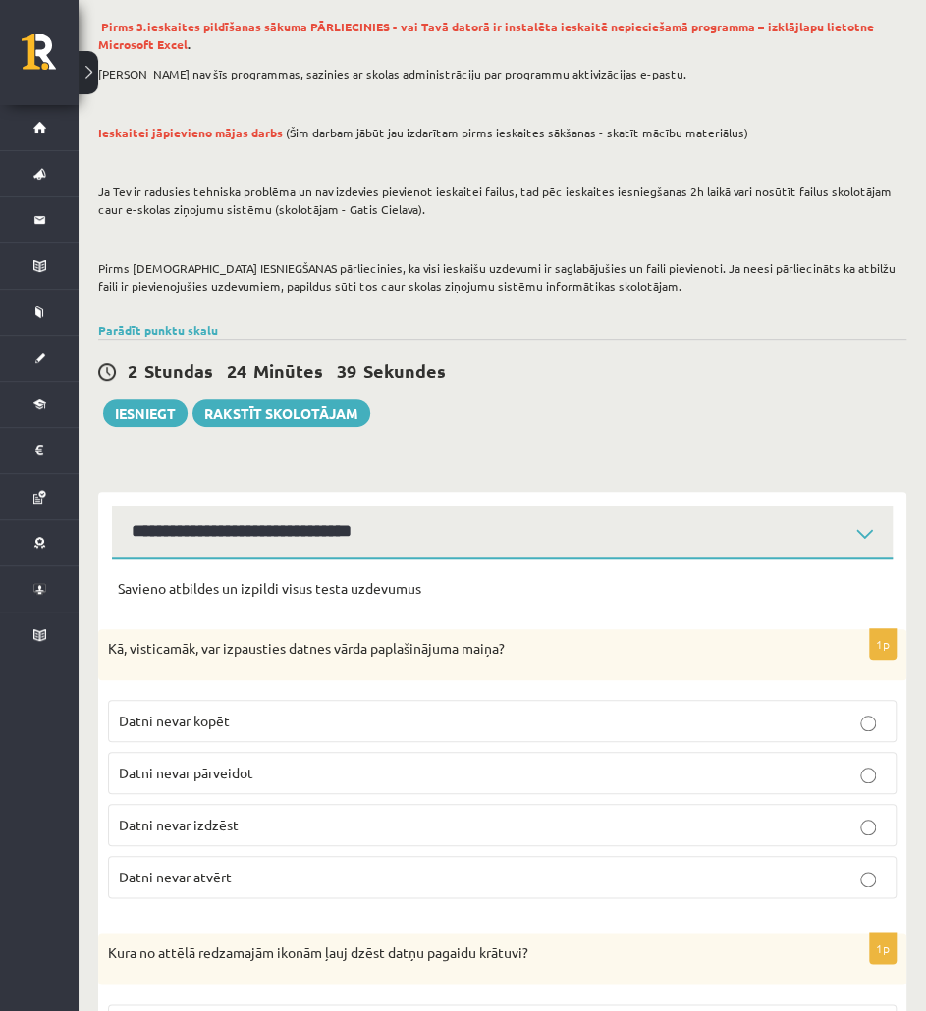
scroll to position [162, 0]
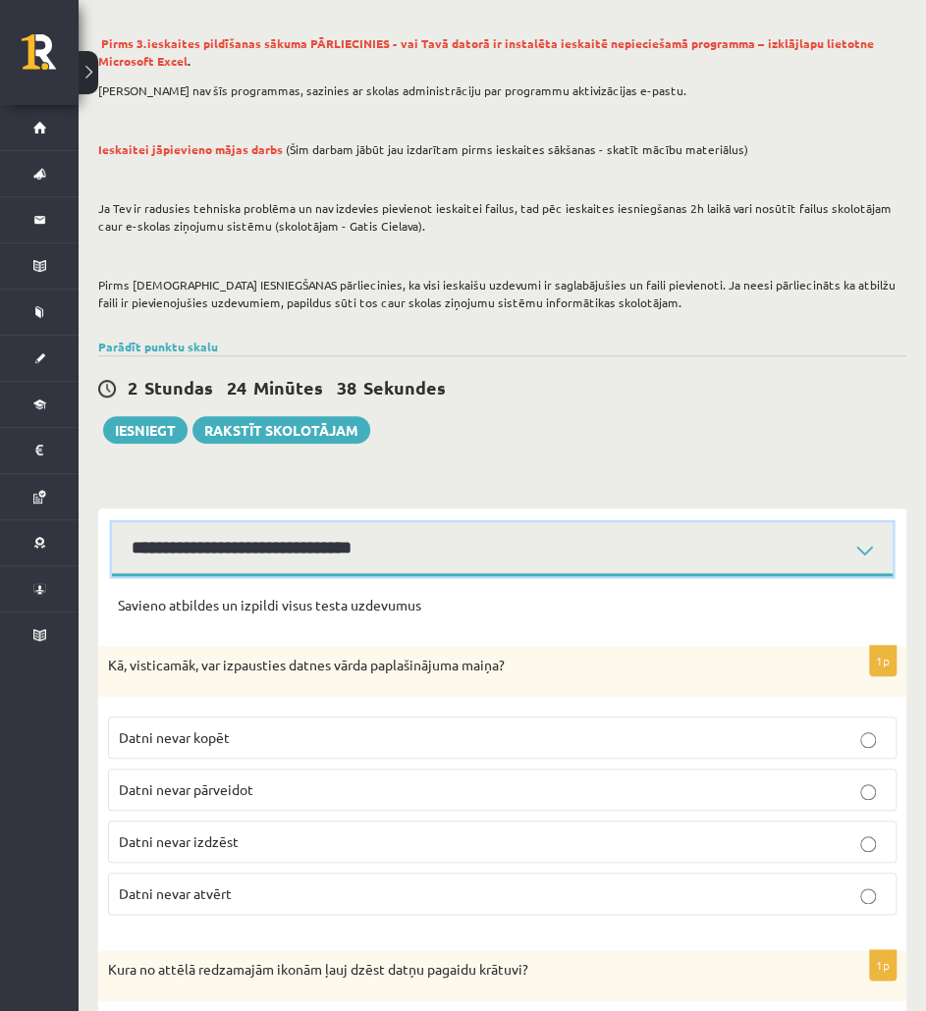
click at [467, 545] on select "**********" at bounding box center [502, 549] width 781 height 54
click at [112, 522] on select "**********" at bounding box center [502, 549] width 781 height 54
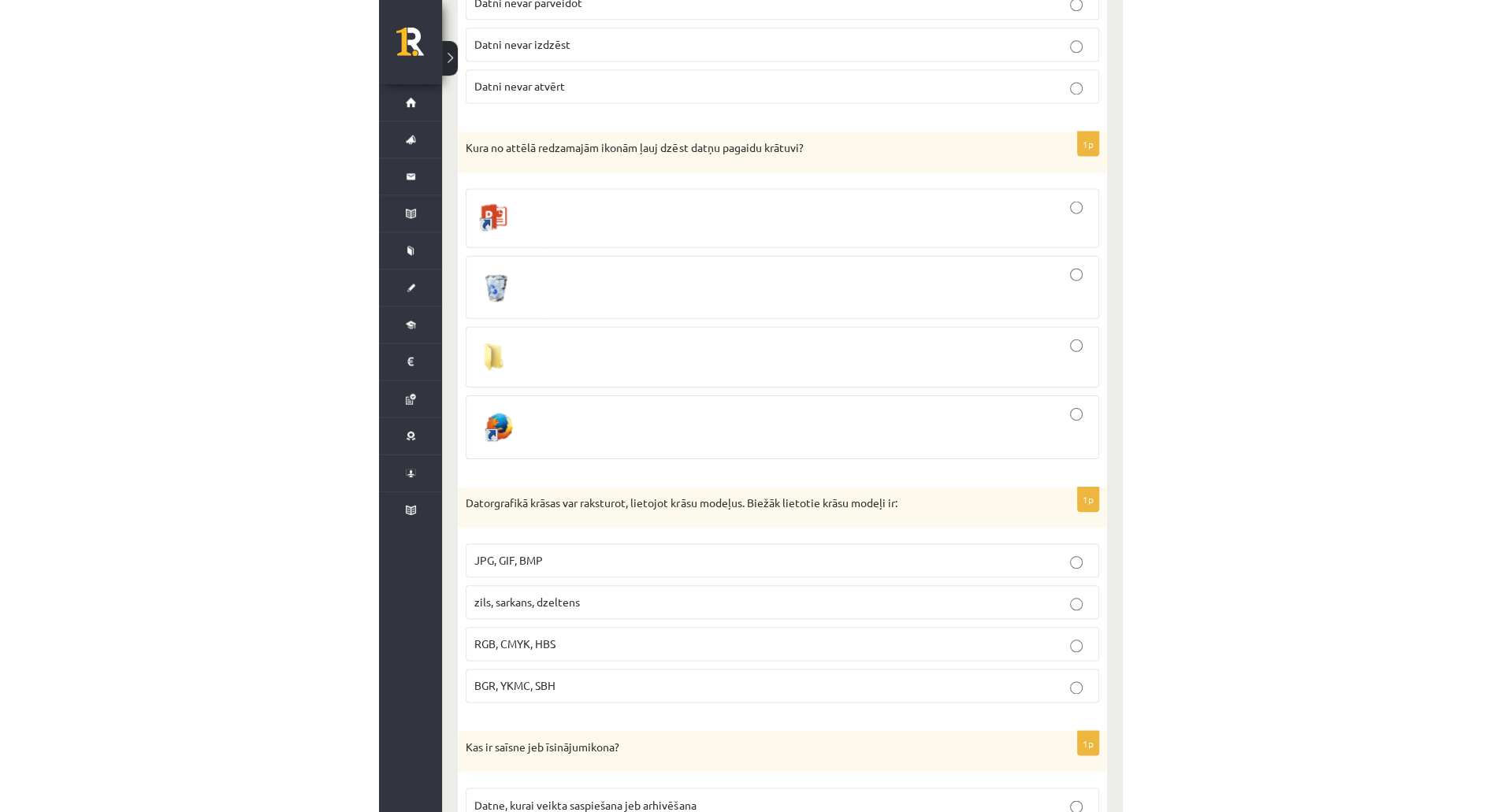
scroll to position [0, 0]
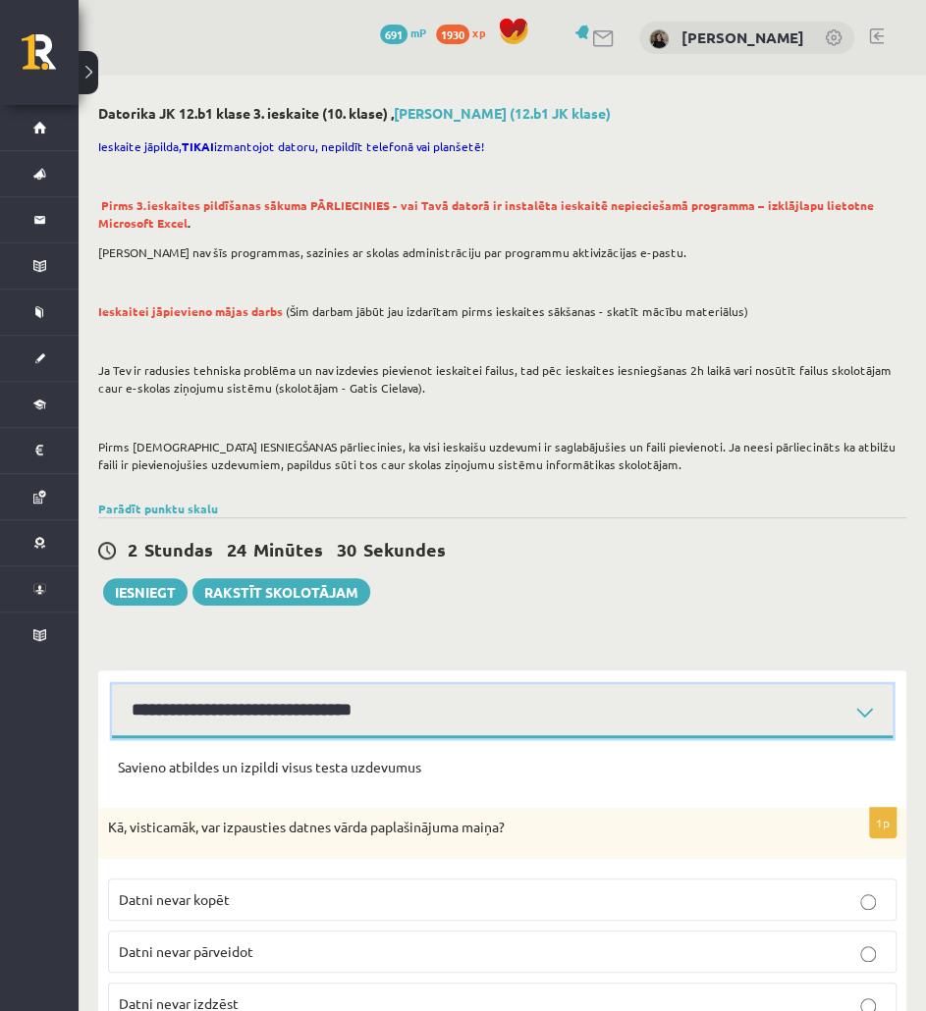
click at [443, 722] on select "**********" at bounding box center [502, 711] width 781 height 54
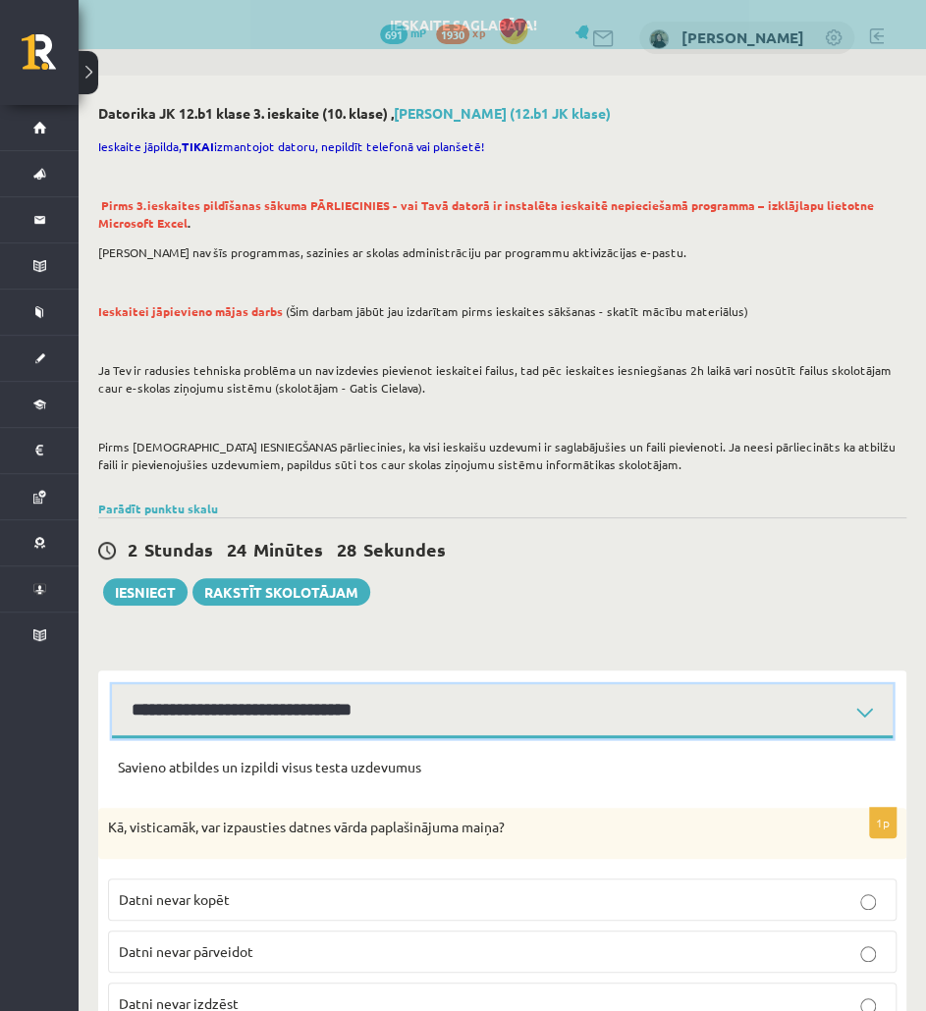
select select "**********"
click at [112, 684] on select "**********" at bounding box center [502, 711] width 781 height 54
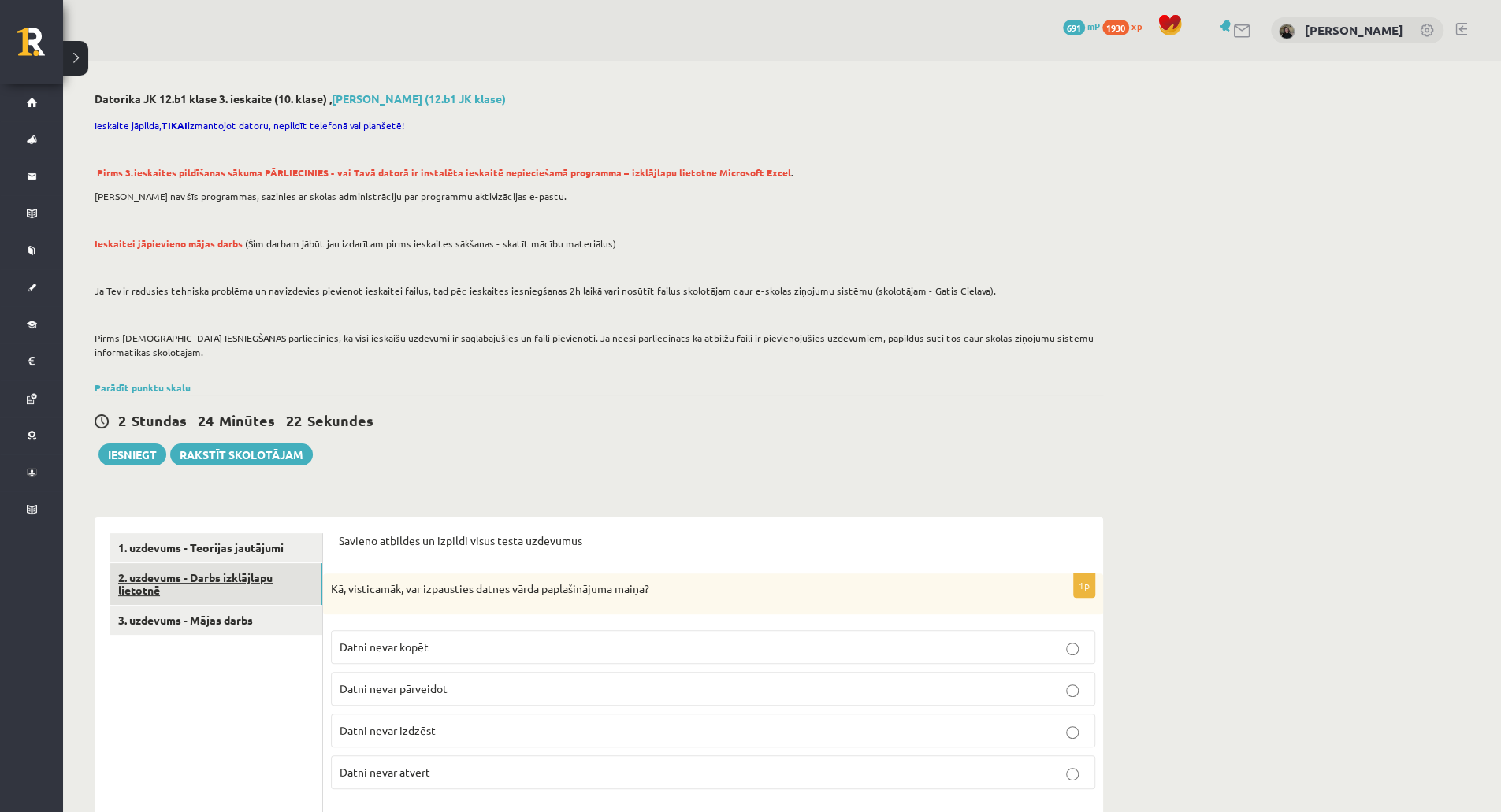
click at [270, 573] on link "2. uzdevums - Darbs izklājlapu lietotnē" at bounding box center [216, 584] width 212 height 43
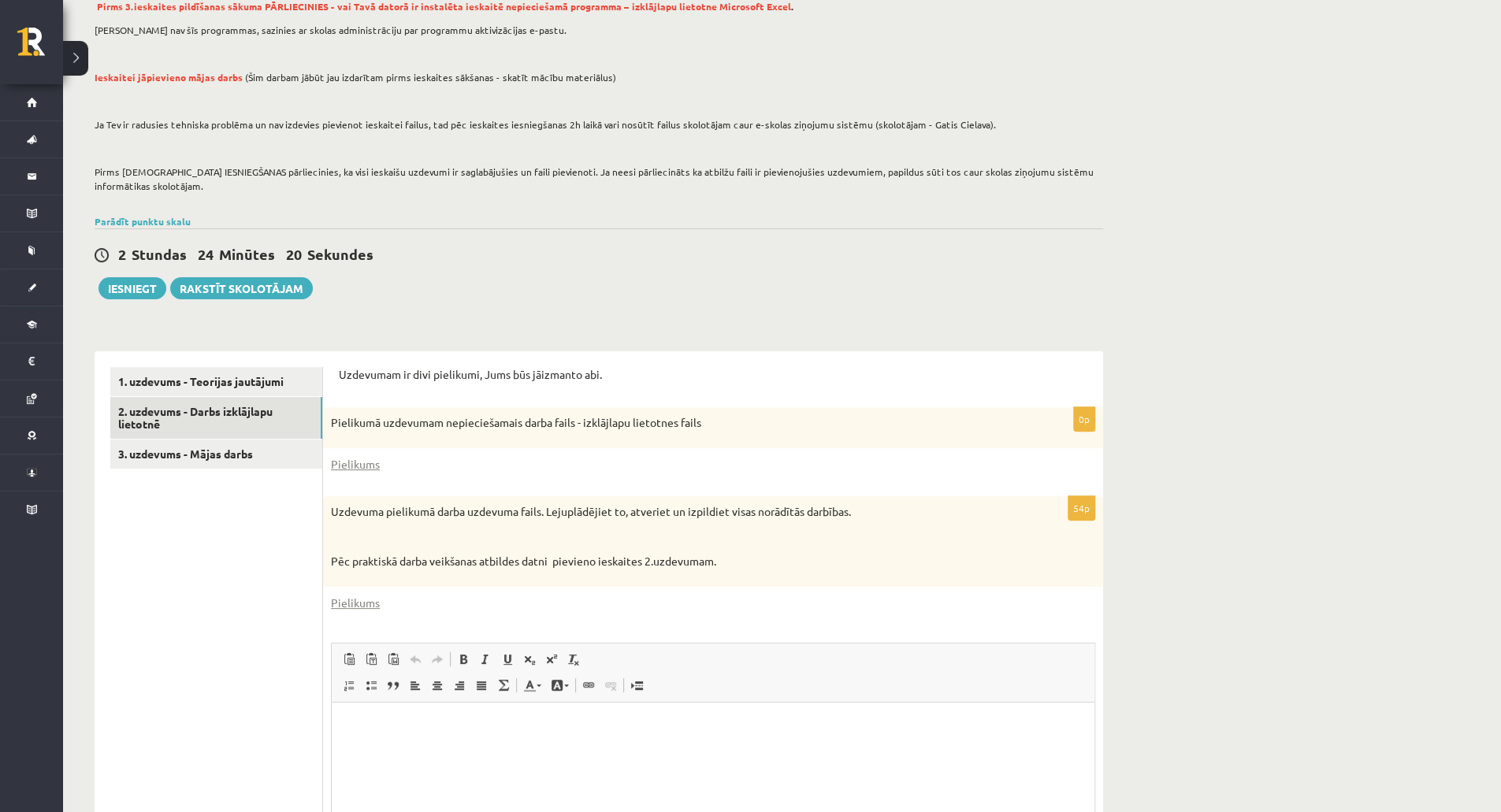
scroll to position [185, 0]
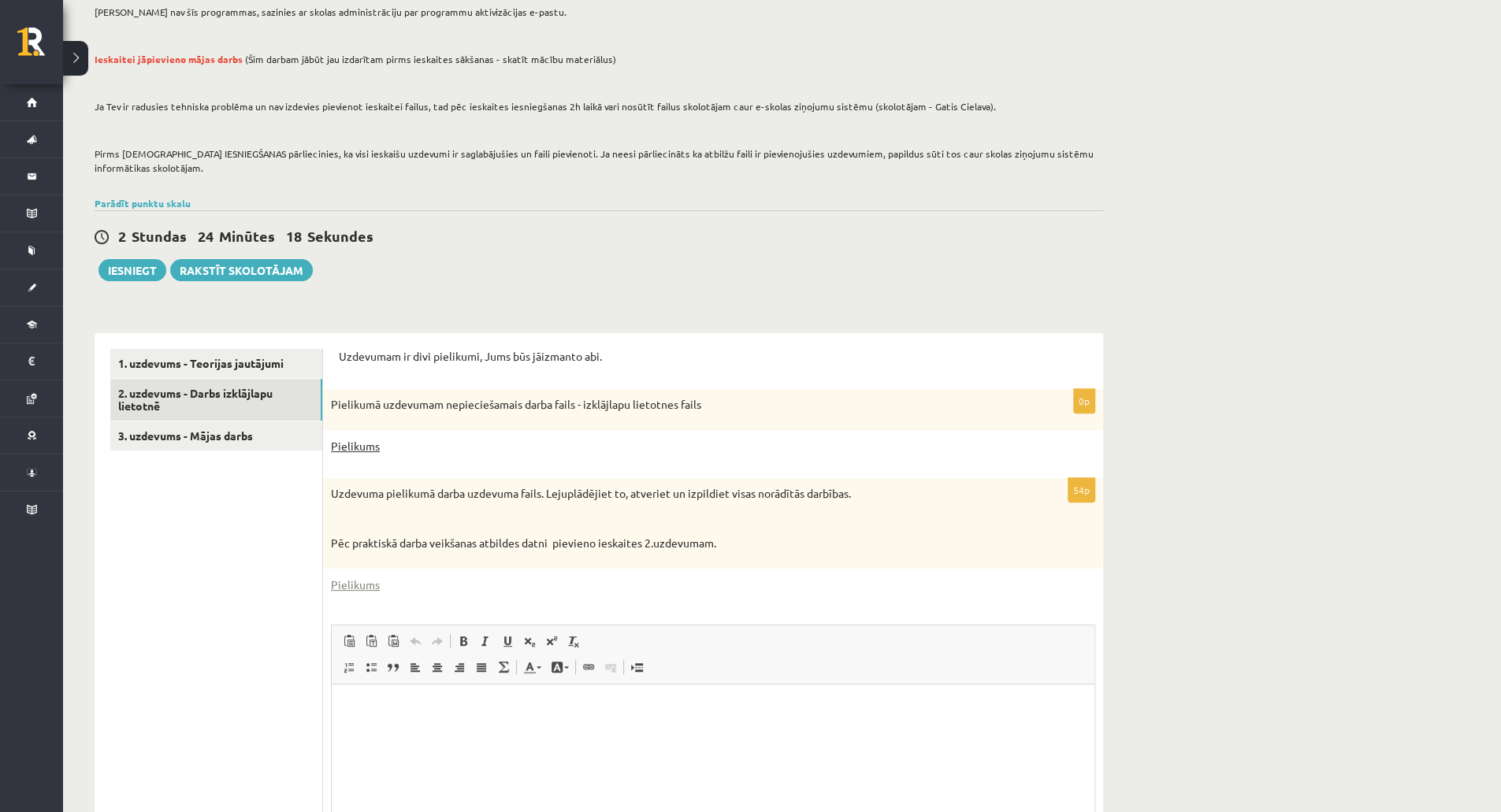
click at [353, 441] on link "Pielikums" at bounding box center [355, 446] width 49 height 17
click at [348, 577] on link "Pielikums" at bounding box center [355, 585] width 49 height 17
click at [292, 428] on link "3. uzdevums - Mājas darbs" at bounding box center [216, 436] width 212 height 29
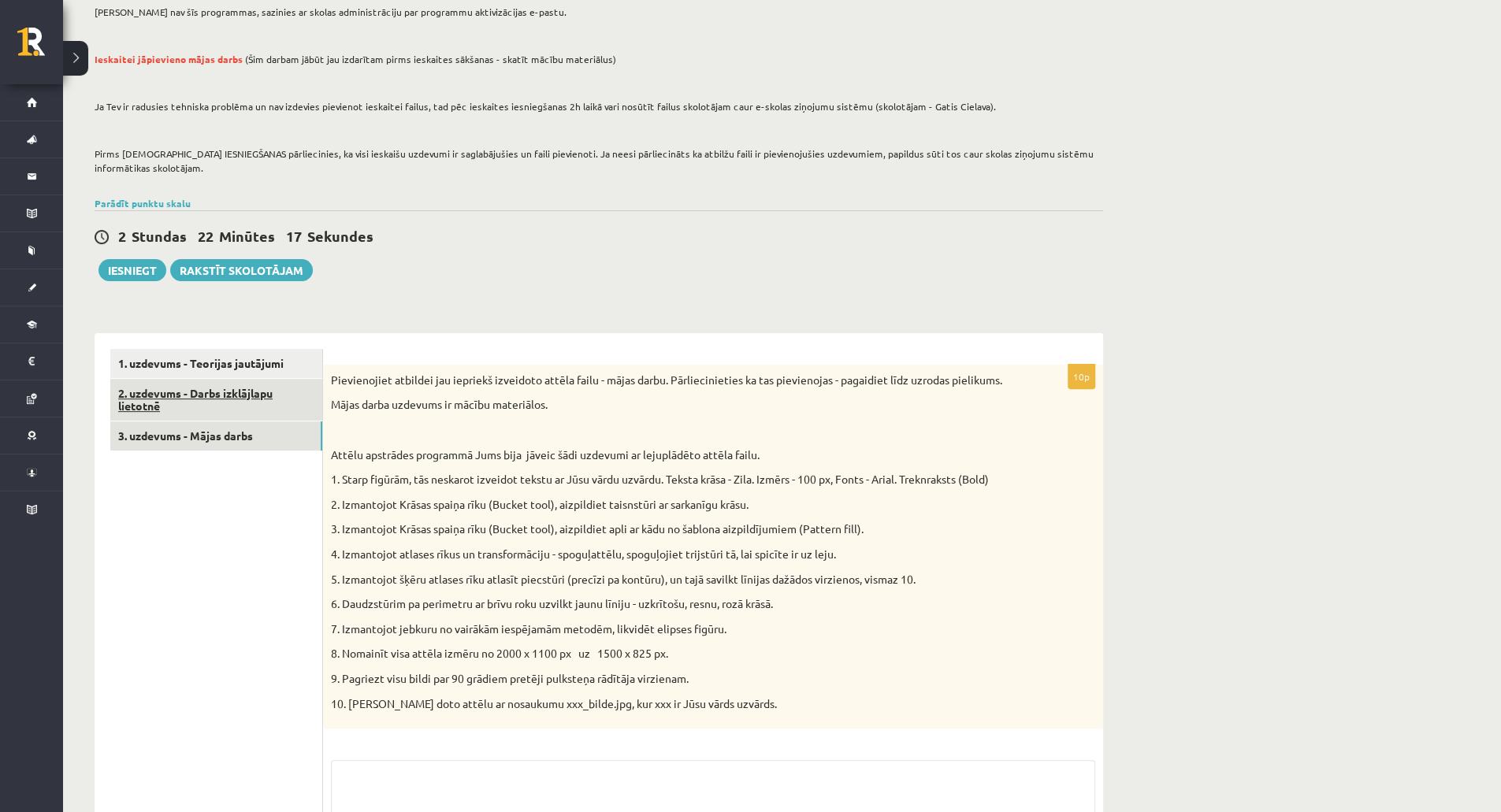
click at [275, 407] on link "2. uzdevums - Darbs izklājlapu lietotnē" at bounding box center [216, 400] width 212 height 43
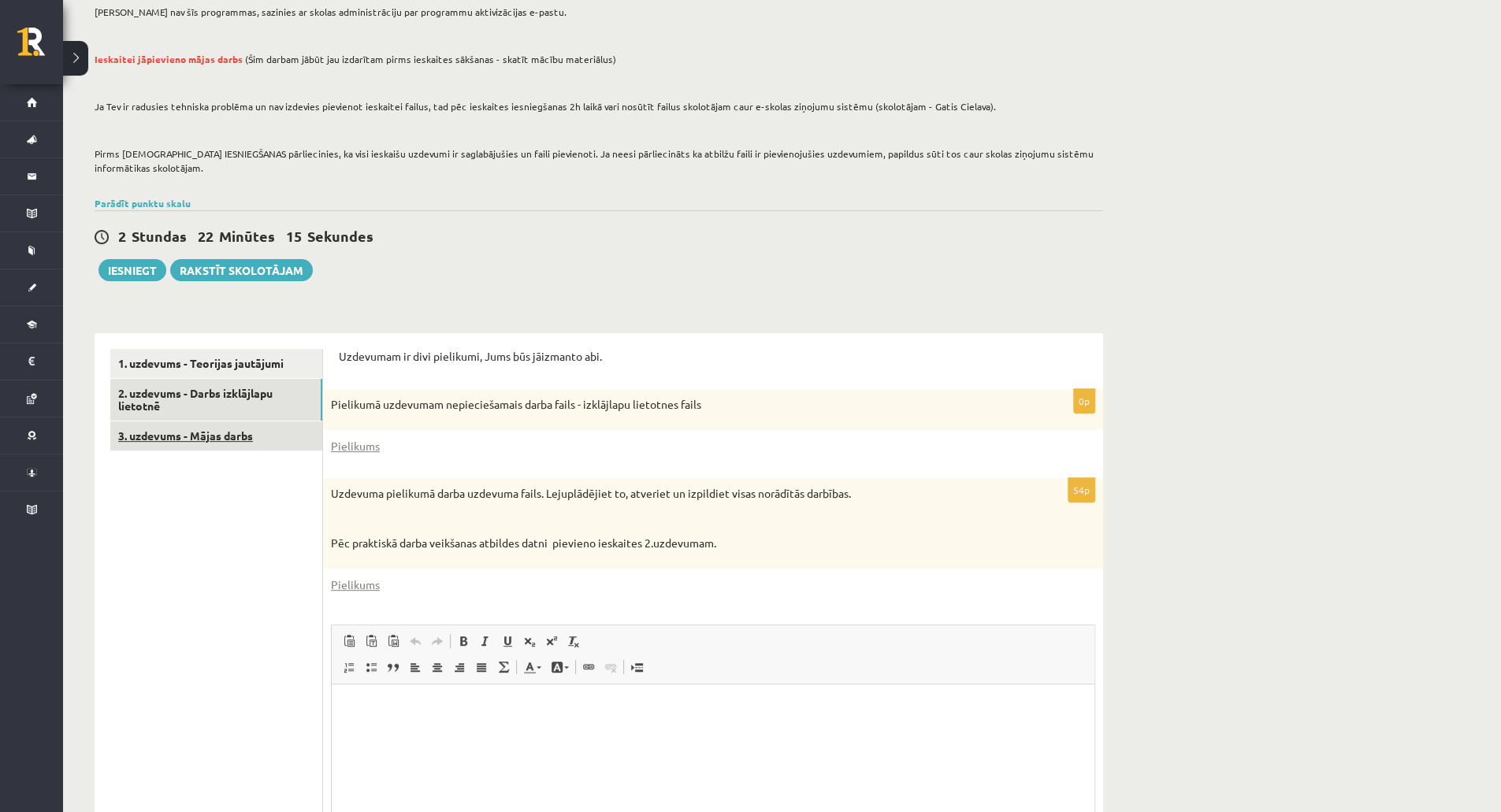
scroll to position [0, 0]
click at [255, 447] on link "3. uzdevums - Mājas darbs" at bounding box center [216, 436] width 212 height 29
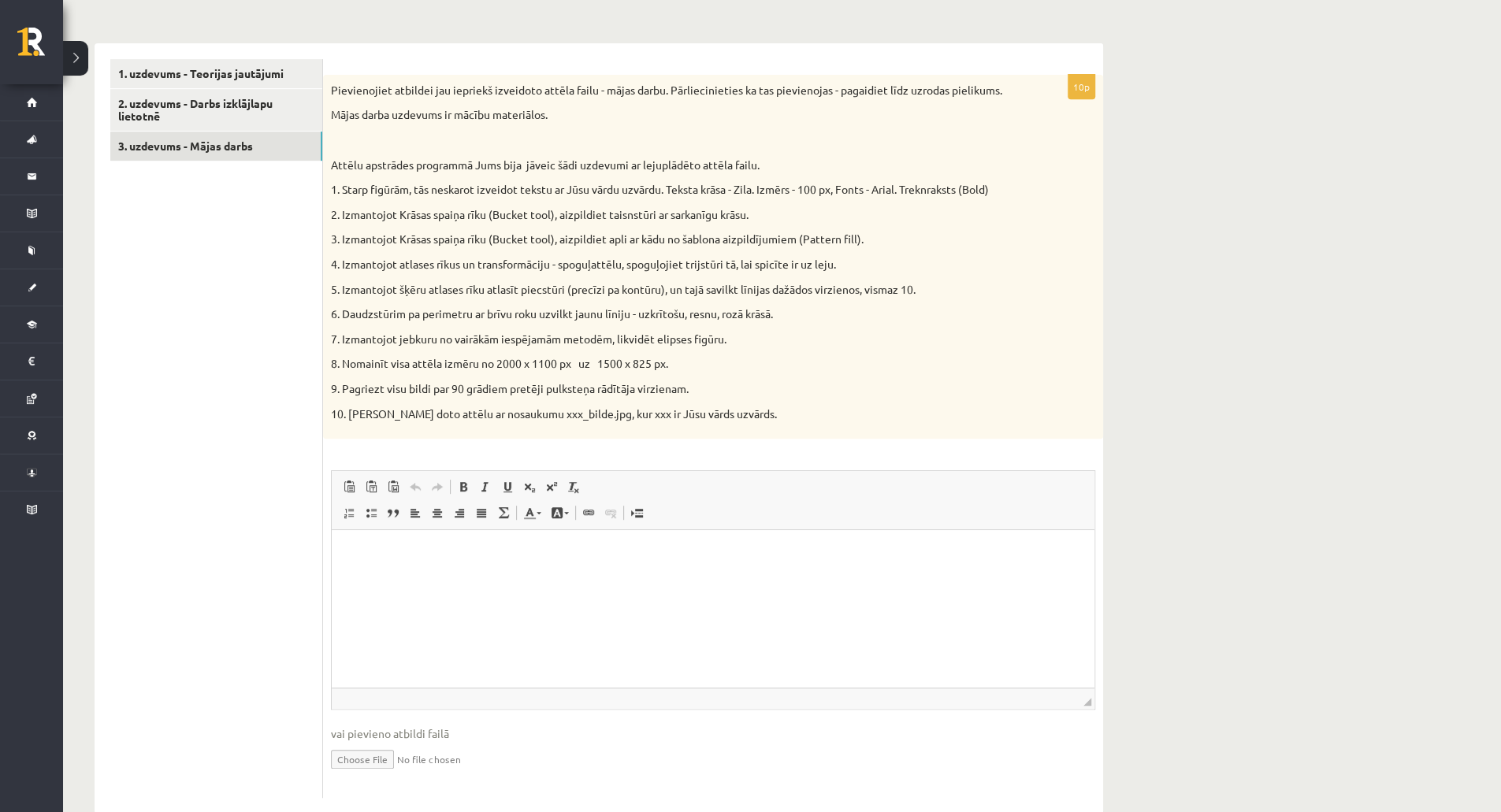
scroll to position [477, 0]
click at [370, 757] on input "file" at bounding box center [713, 755] width 764 height 32
type input "**********"
click at [242, 120] on link "2. uzdevums - Darbs izklājlapu lietotnē" at bounding box center [216, 107] width 212 height 43
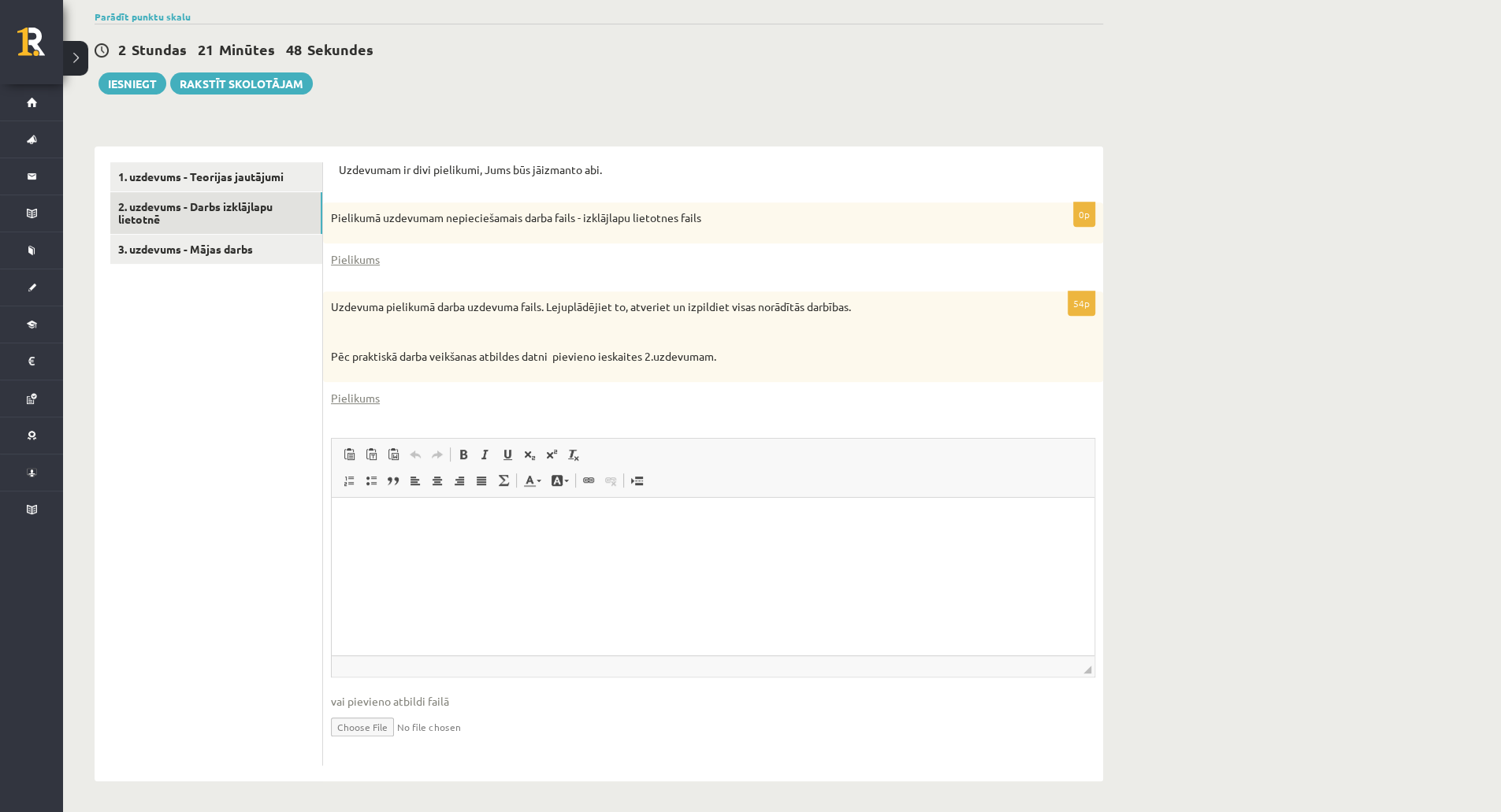
scroll to position [0, 0]
click at [258, 179] on link "1. uzdevums - Teorijas jautājumi" at bounding box center [216, 177] width 212 height 29
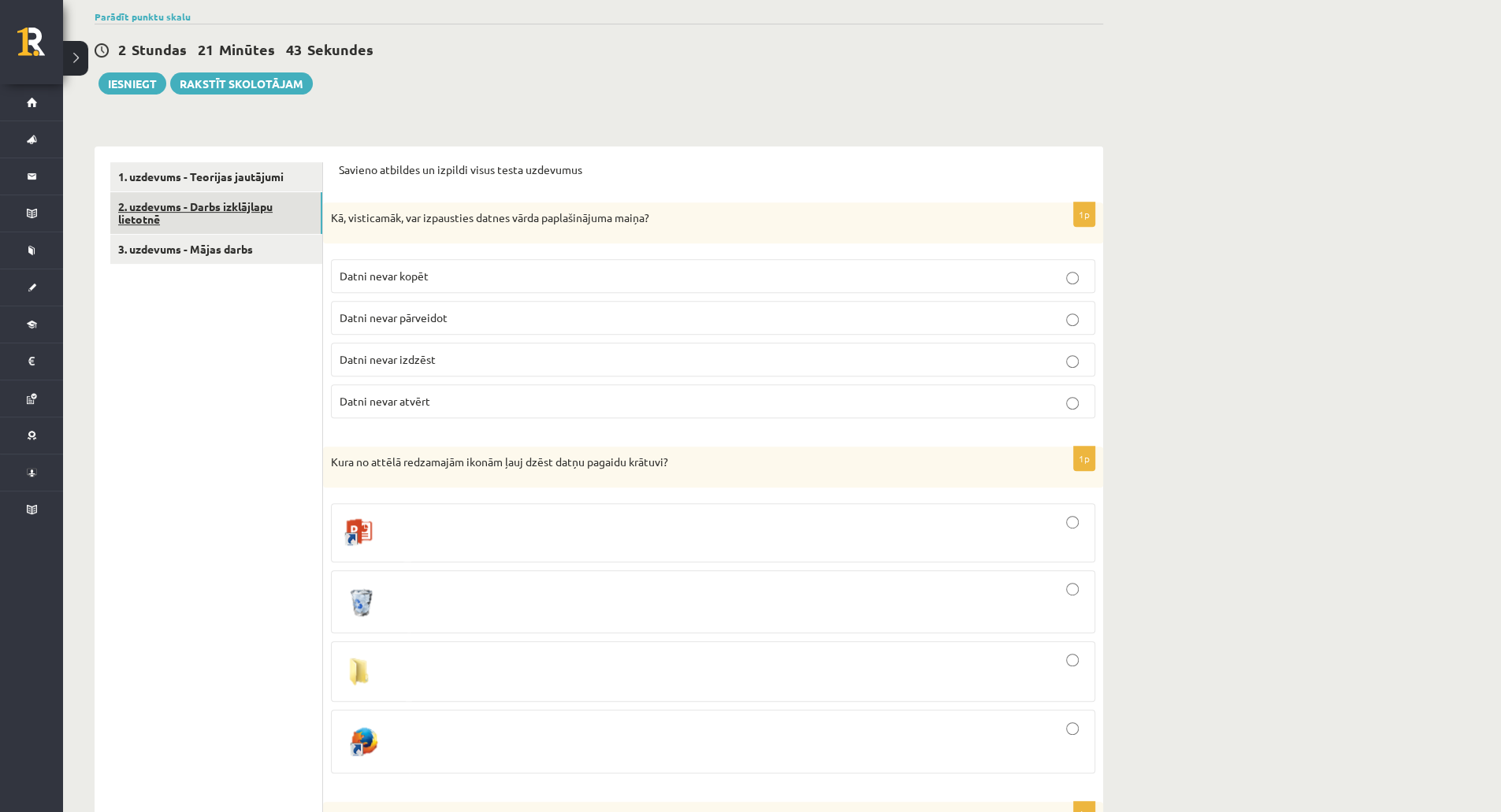
click at [256, 197] on link "2. uzdevums - Darbs izklājlapu lietotnē" at bounding box center [216, 213] width 212 height 43
